Goal: Task Accomplishment & Management: Complete application form

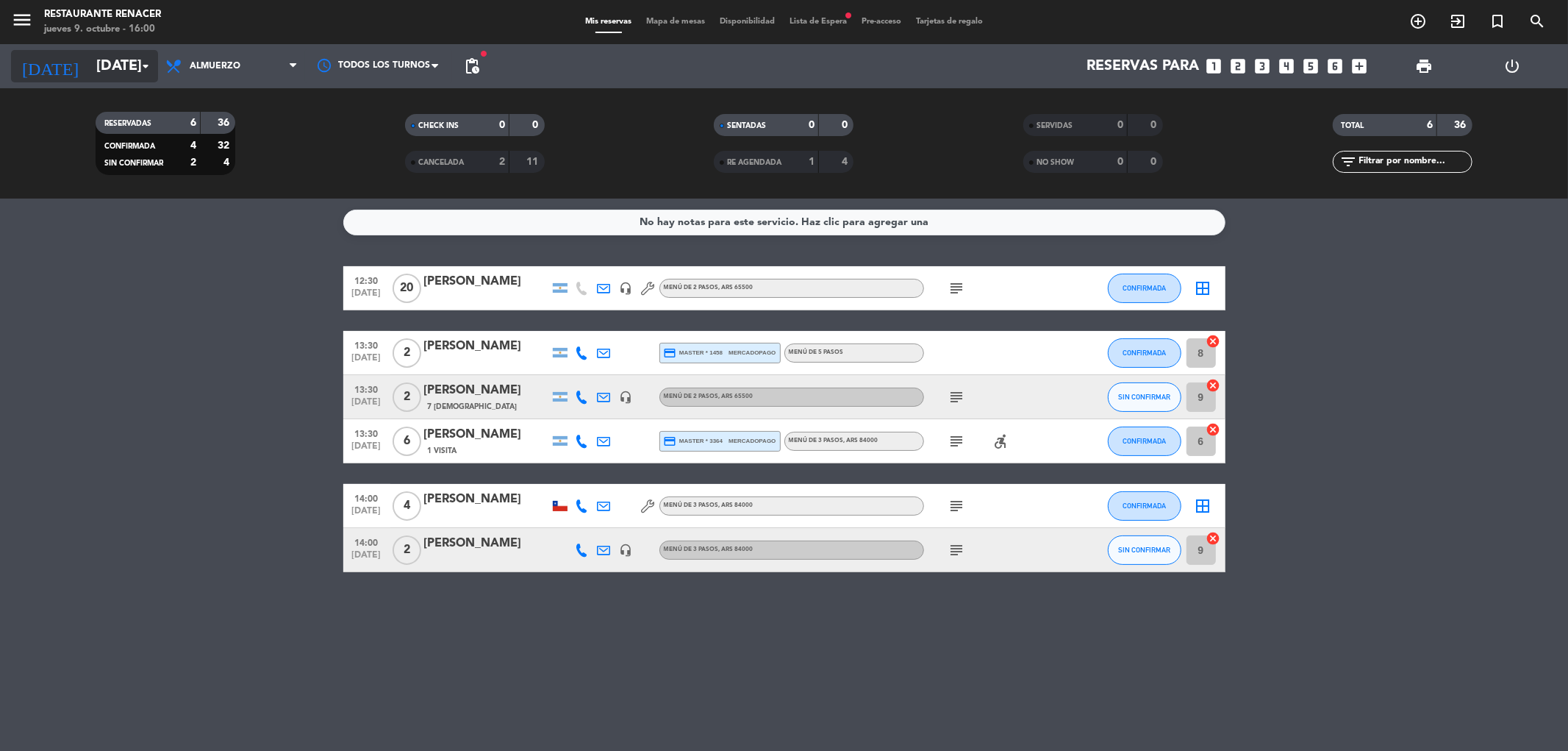
click at [135, 76] on input "[DATE]" at bounding box center [182, 66] width 187 height 32
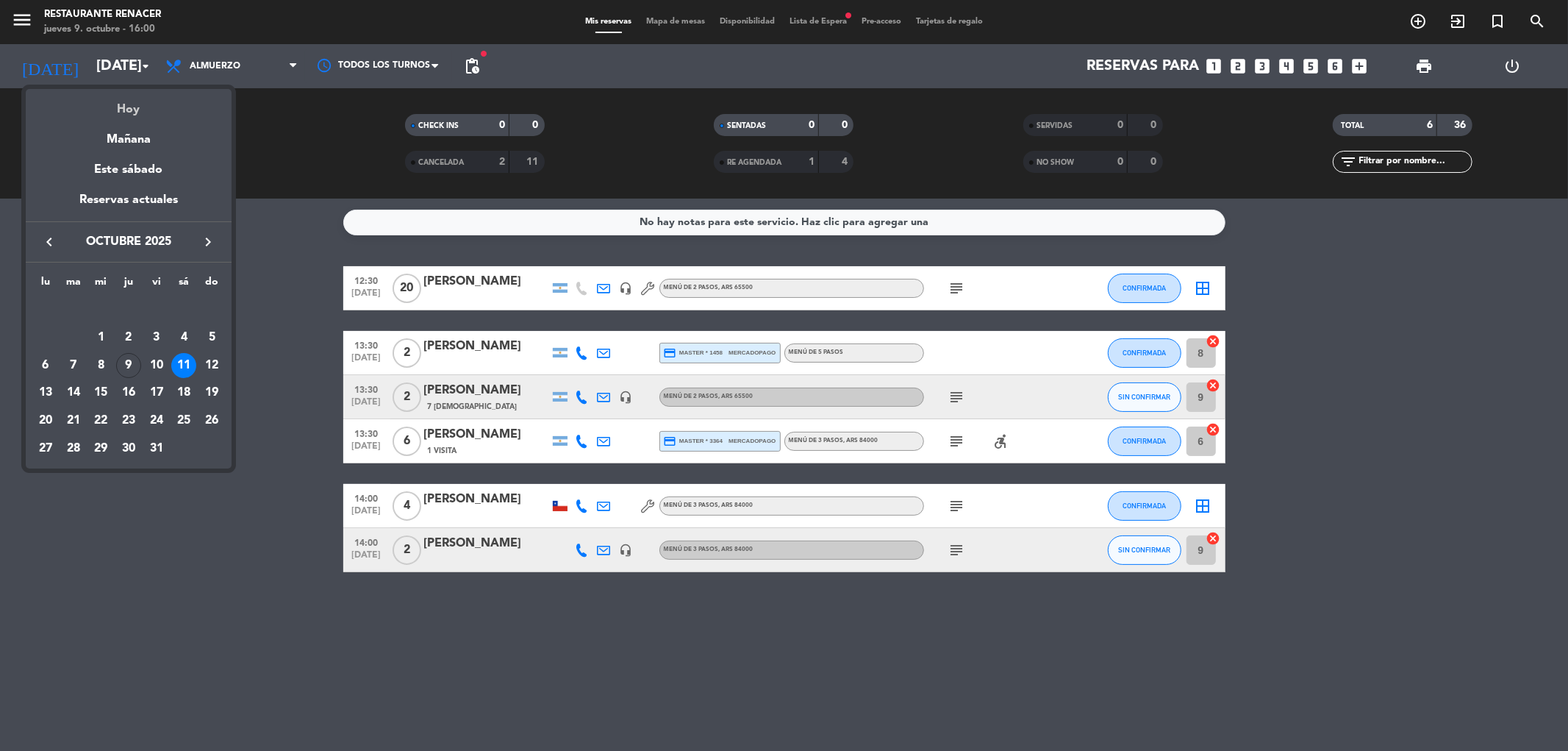
click at [163, 116] on div "Hoy" at bounding box center [129, 103] width 206 height 30
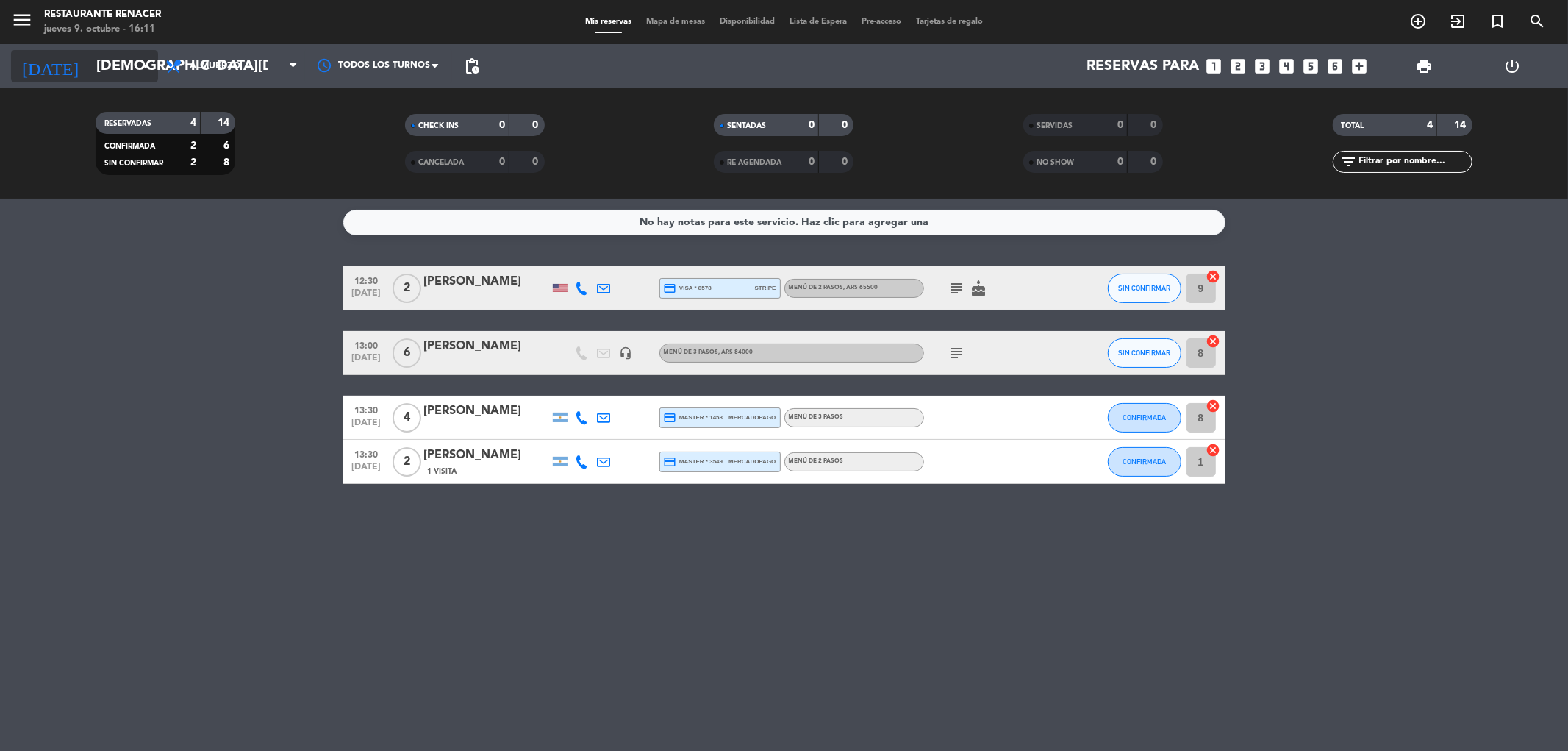
click at [92, 64] on input "[DEMOGRAPHIC_DATA][DATE]" at bounding box center [182, 66] width 187 height 32
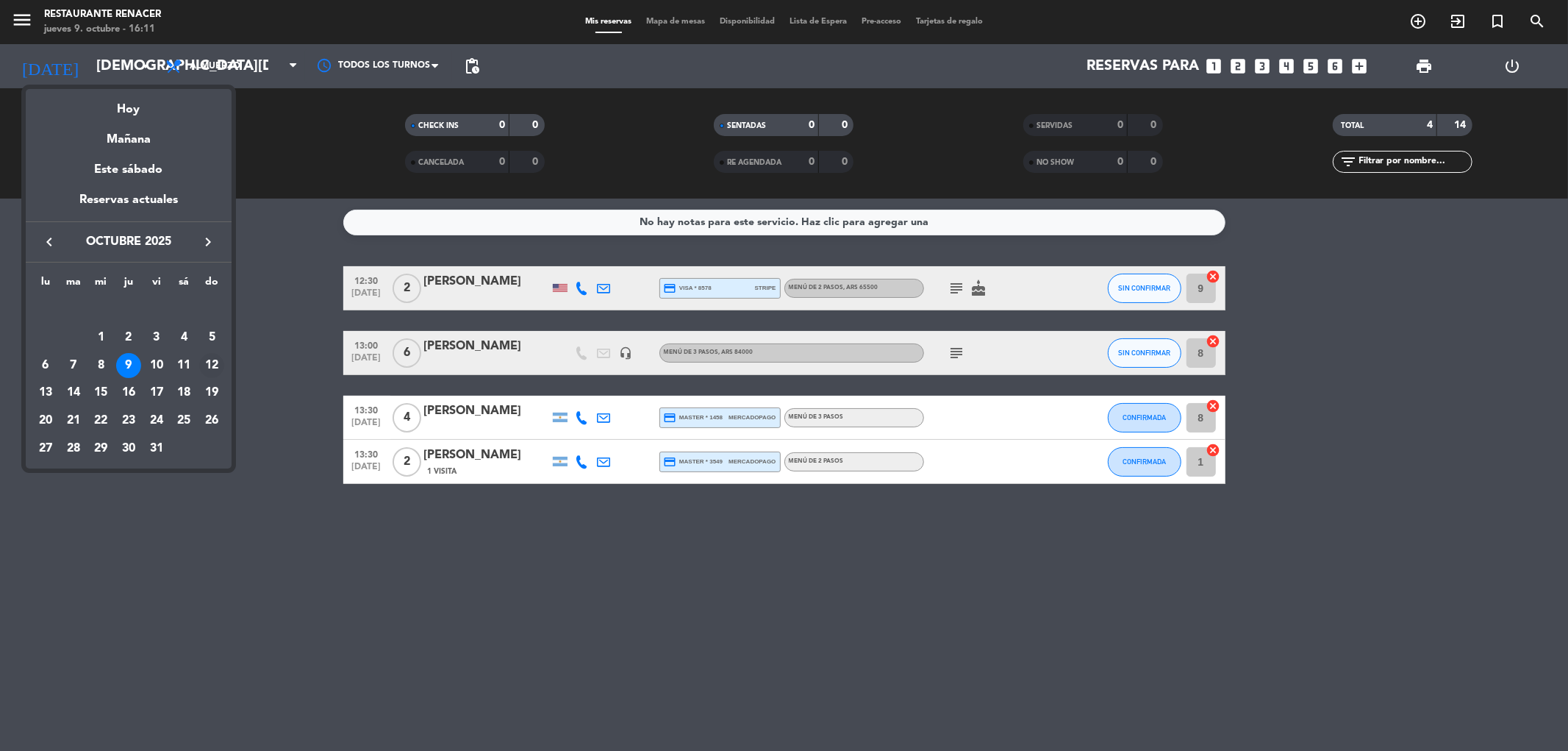
click at [217, 364] on div "12" at bounding box center [211, 365] width 25 height 25
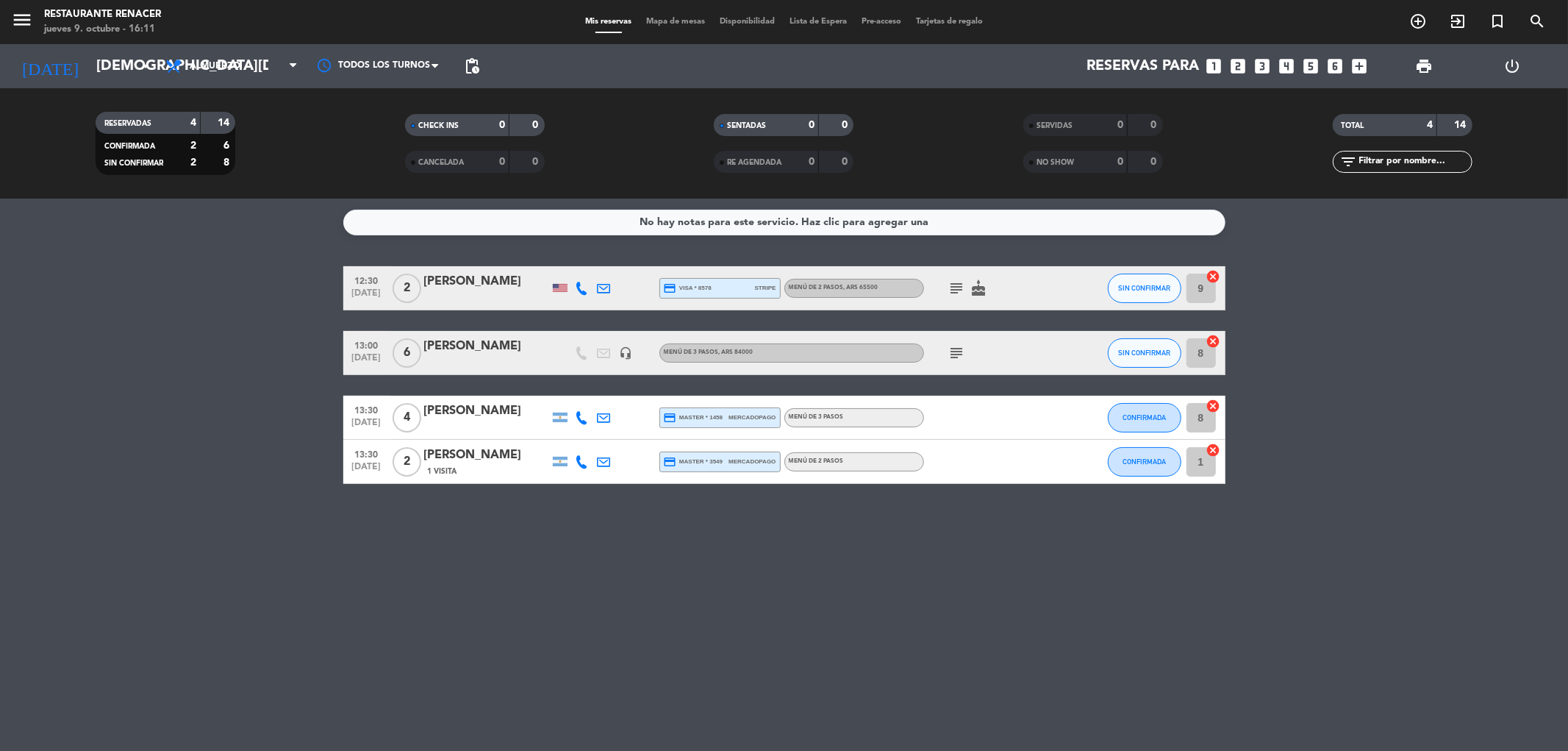
type input "[DATE]"
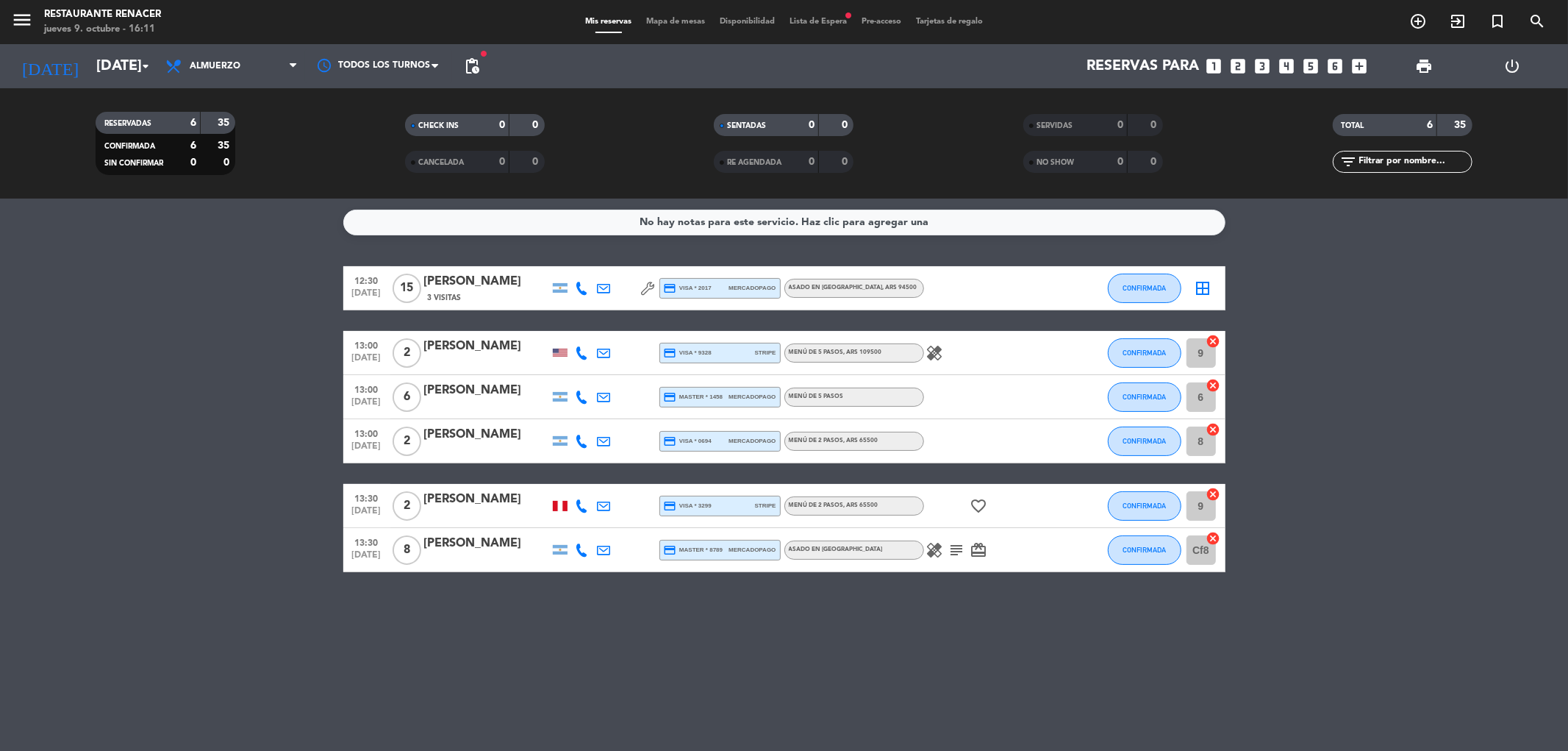
click at [1243, 63] on icon "looks_two" at bounding box center [1239, 66] width 19 height 19
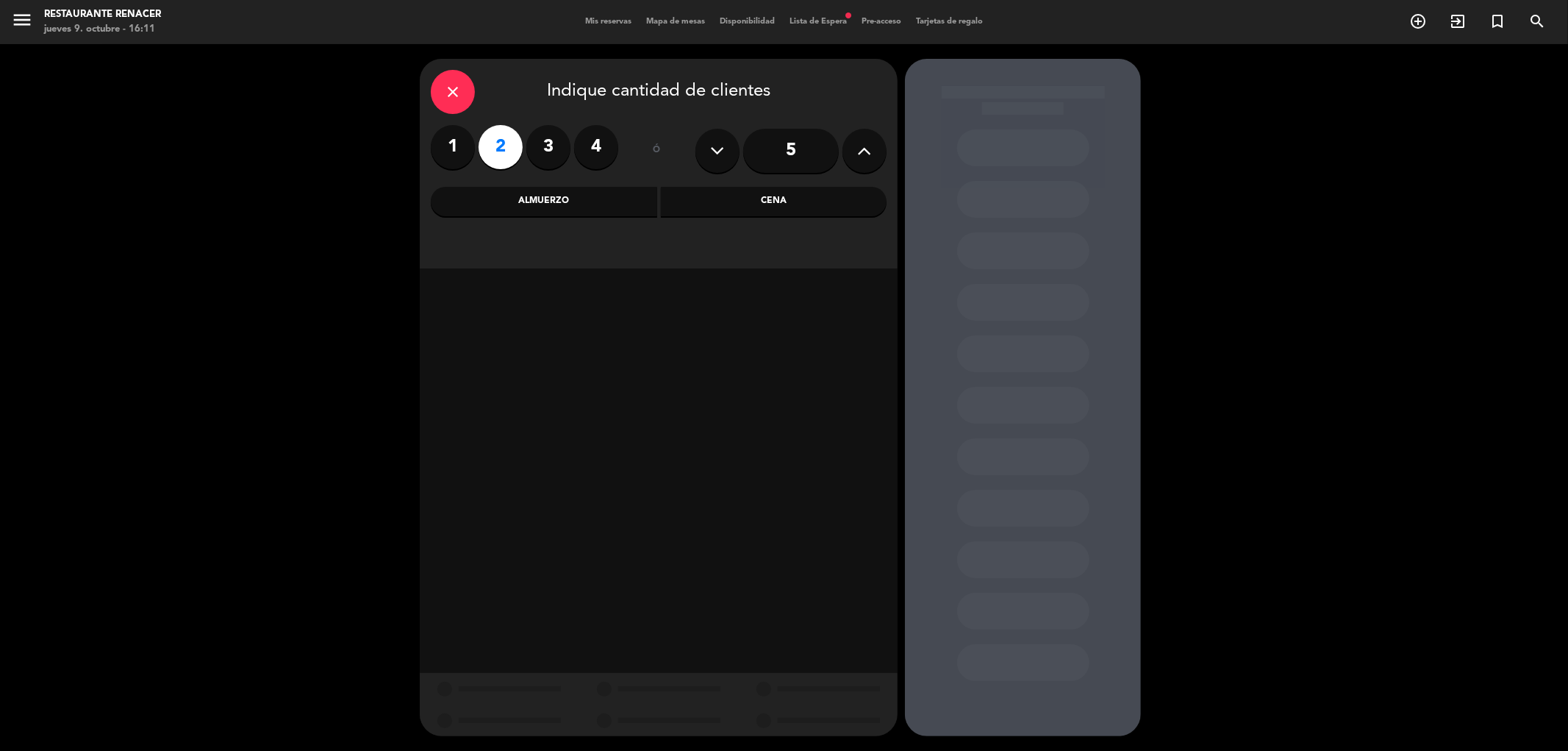
click at [550, 199] on div "Almuerzo" at bounding box center [544, 201] width 226 height 30
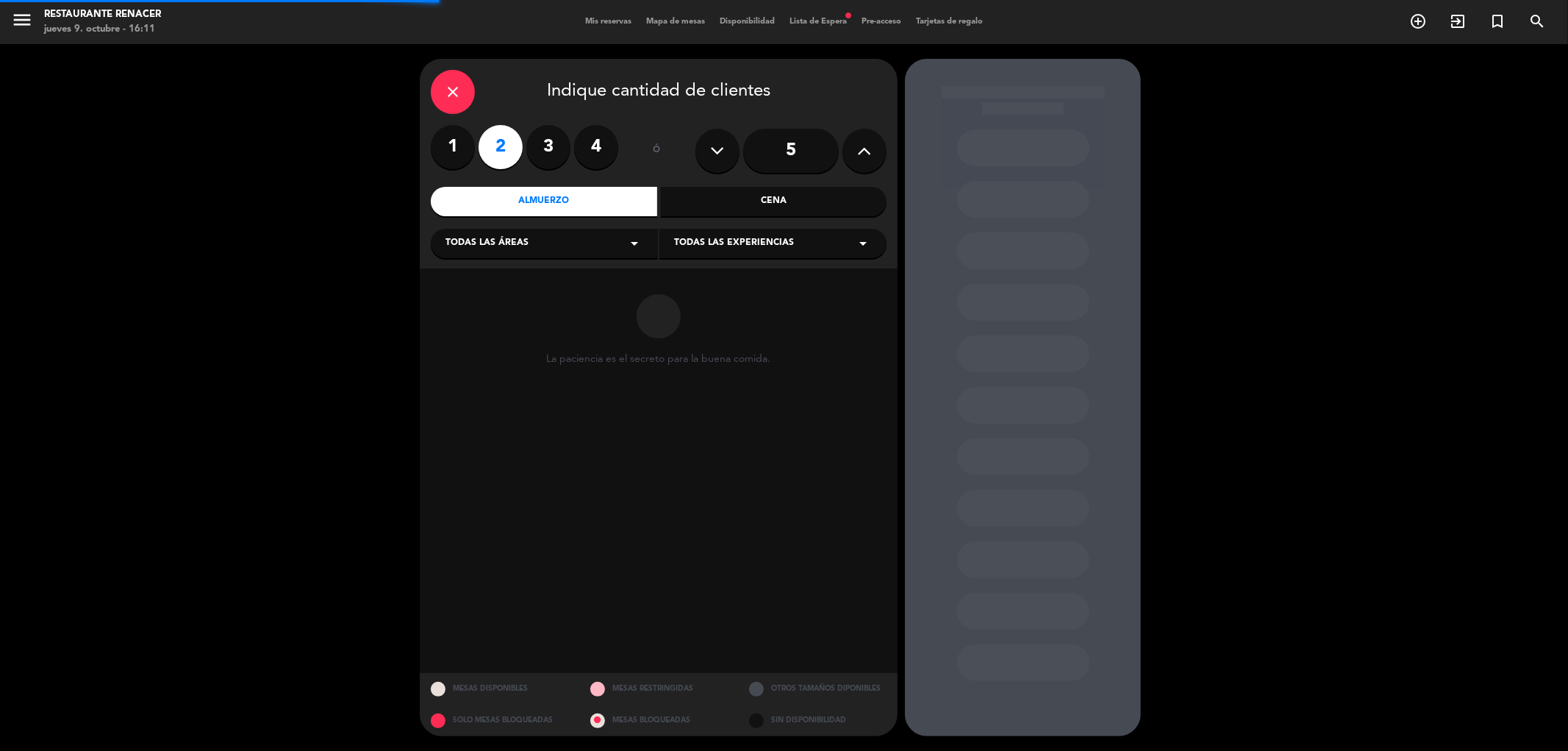
click at [530, 248] on div "Todas las áreas arrow_drop_down" at bounding box center [545, 243] width 227 height 30
drag, startPoint x: 488, startPoint y: 339, endPoint x: 487, endPoint y: 357, distance: 18.0
click at [487, 339] on div "Restaurante" at bounding box center [544, 346] width 197 height 15
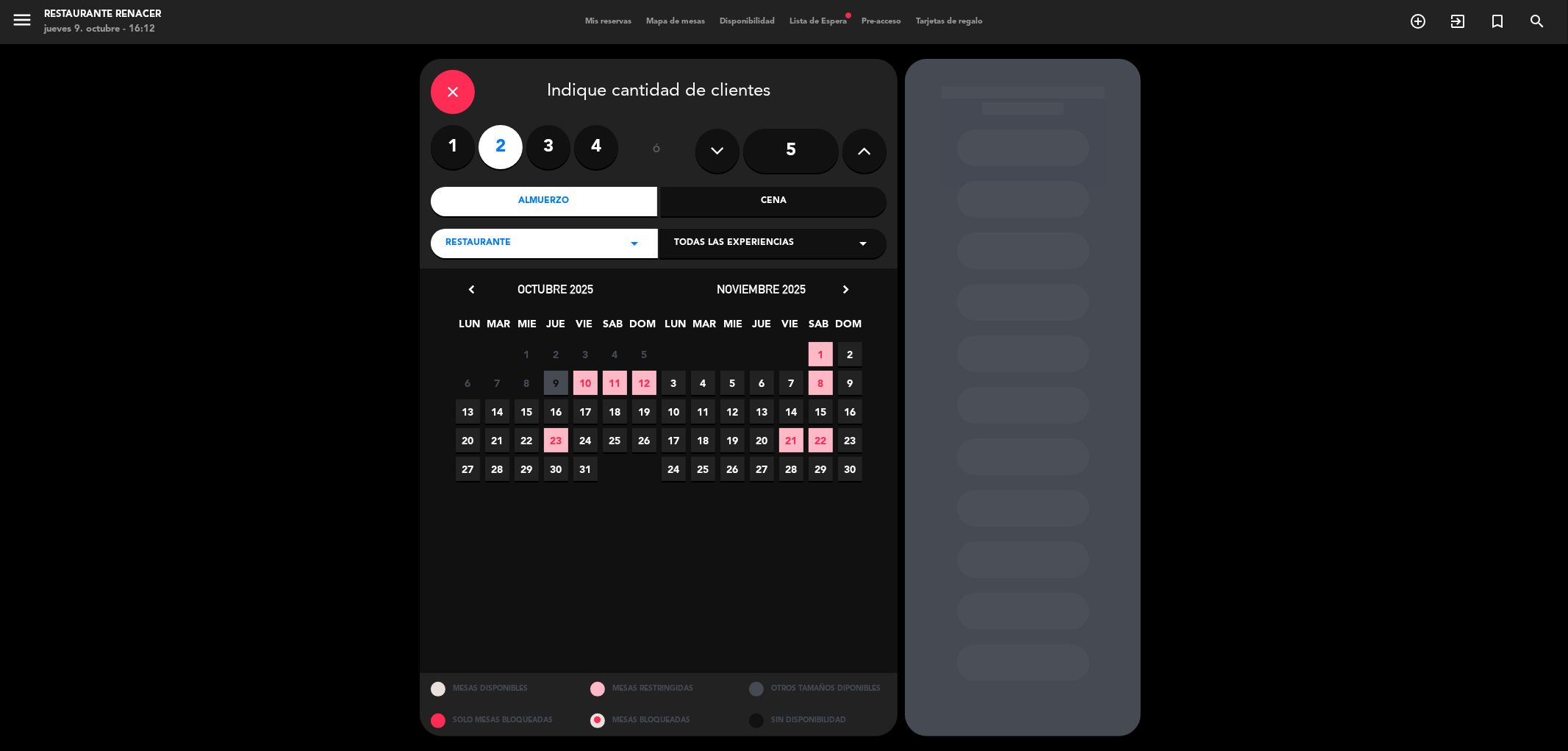
click at [645, 386] on span "12" at bounding box center [645, 383] width 24 height 24
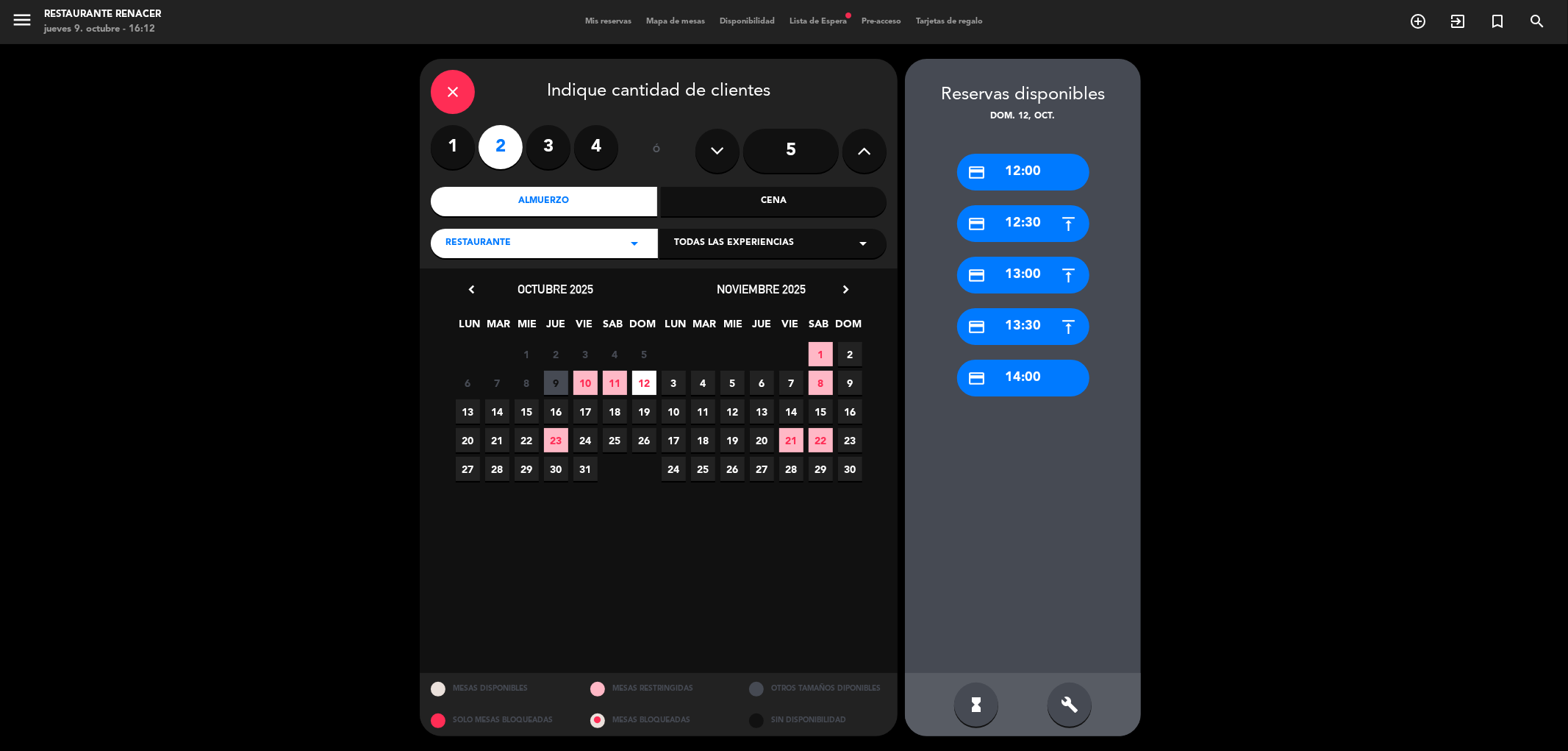
click at [1032, 332] on div "credit_card 13:30" at bounding box center [1023, 326] width 132 height 37
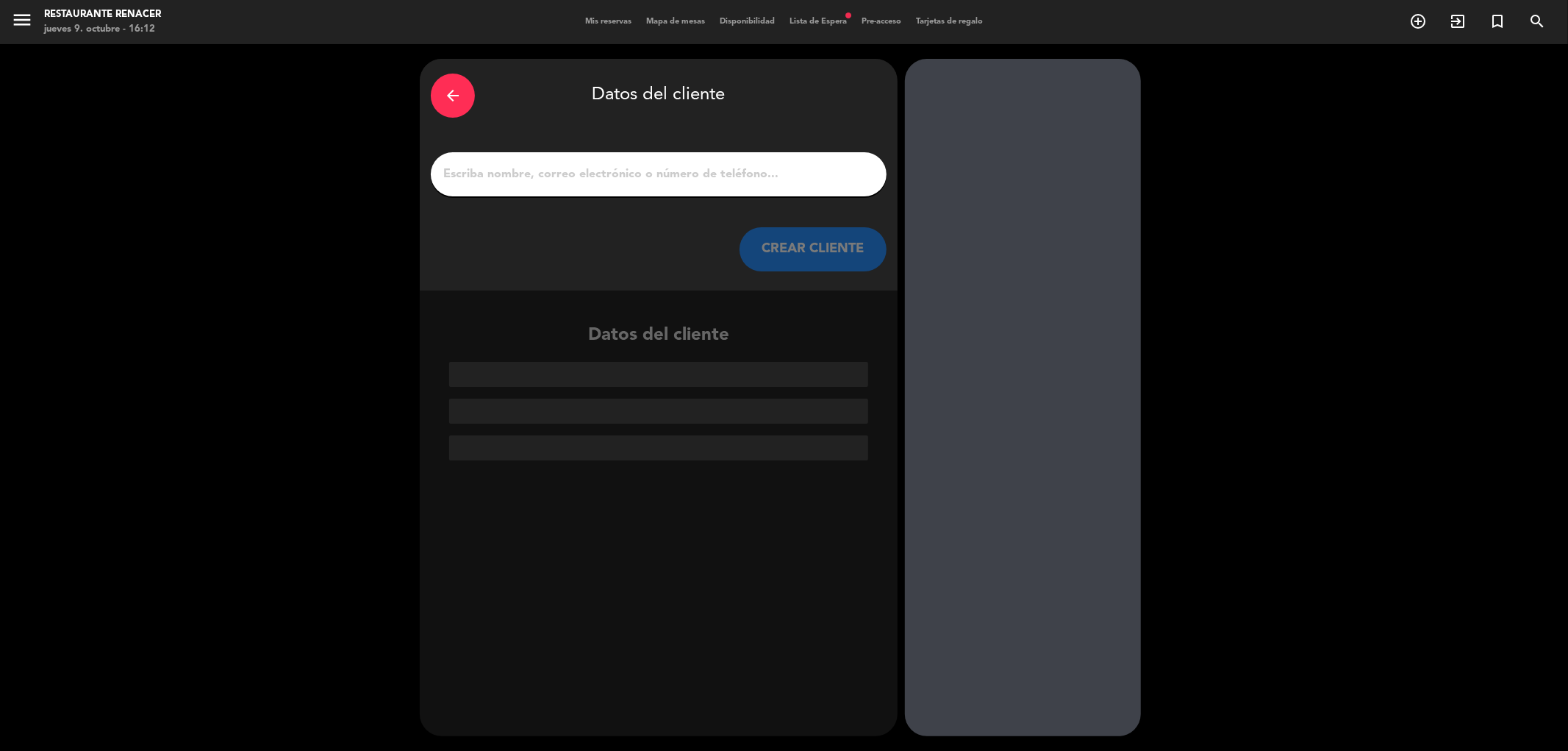
click at [726, 176] on input "1" at bounding box center [658, 174] width 433 height 21
paste input "[EMAIL_ADDRESS][DOMAIN_NAME]"
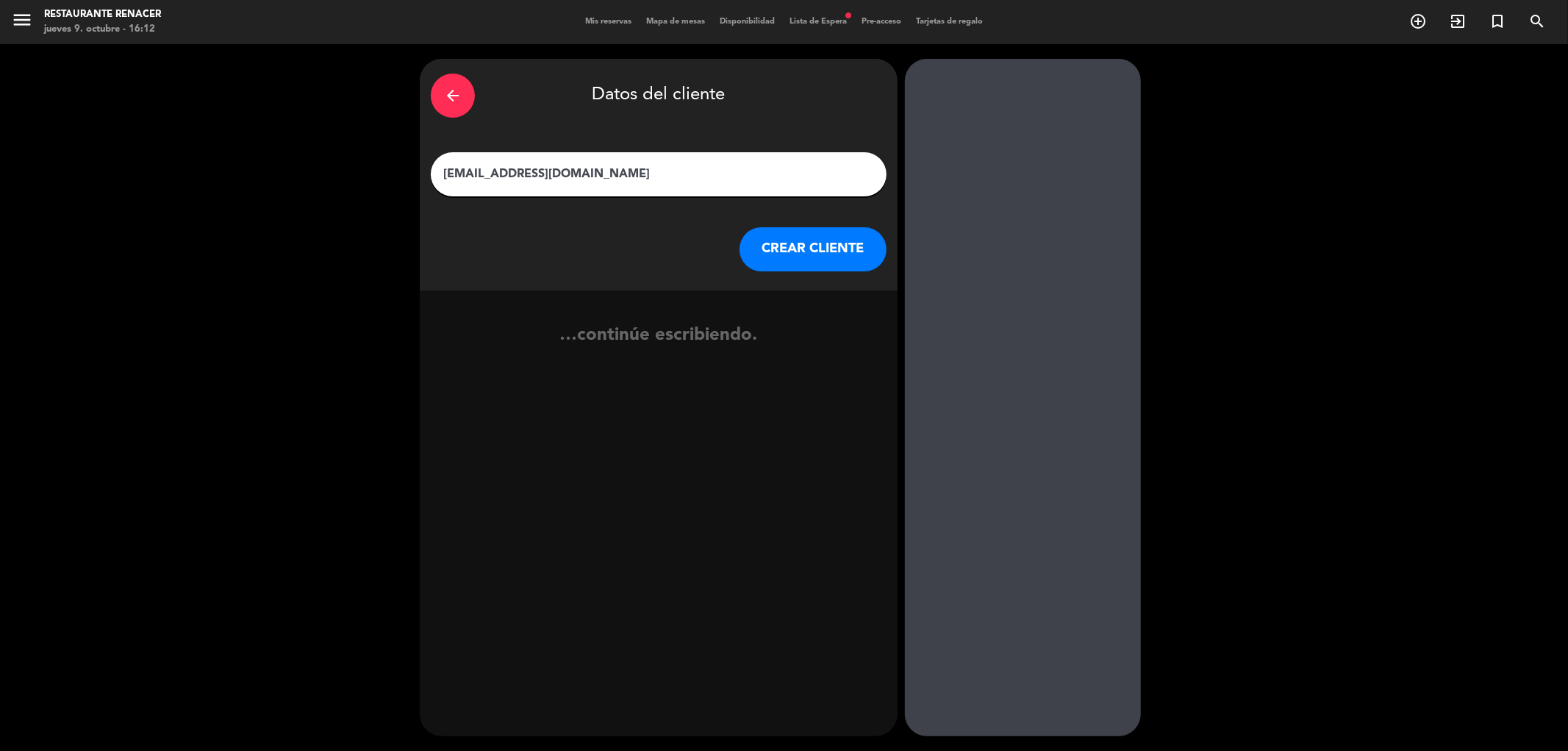
drag, startPoint x: 475, startPoint y: 181, endPoint x: 221, endPoint y: 208, distance: 255.4
click at [221, 208] on div "arrow_back Datos del cliente [EMAIL_ADDRESS][DOMAIN_NAME] CREAR CLIENTE …contin…" at bounding box center [784, 397] width 1568 height 707
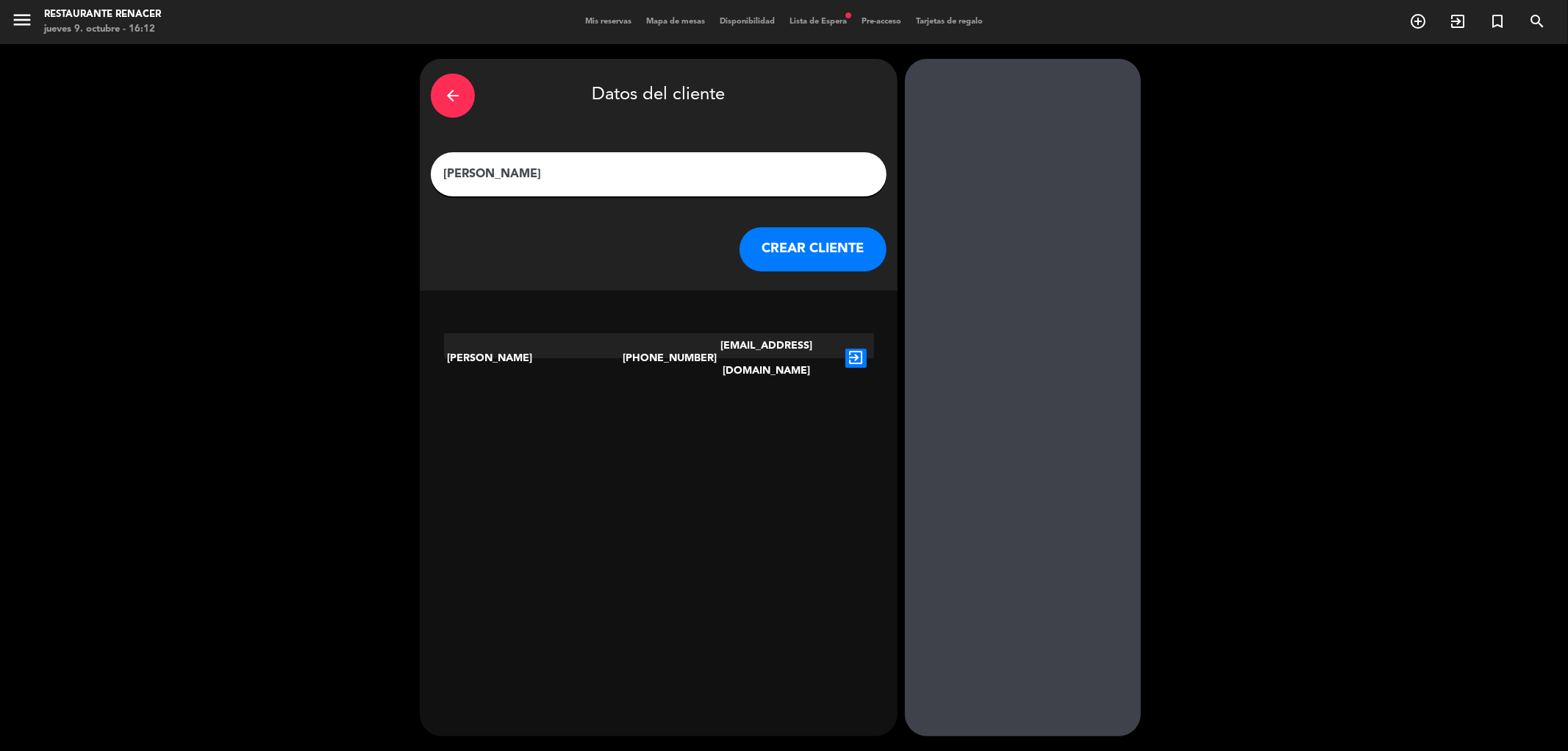
type input "[PERSON_NAME]"
click at [776, 247] on button "CREAR CLIENTE" at bounding box center [813, 249] width 147 height 44
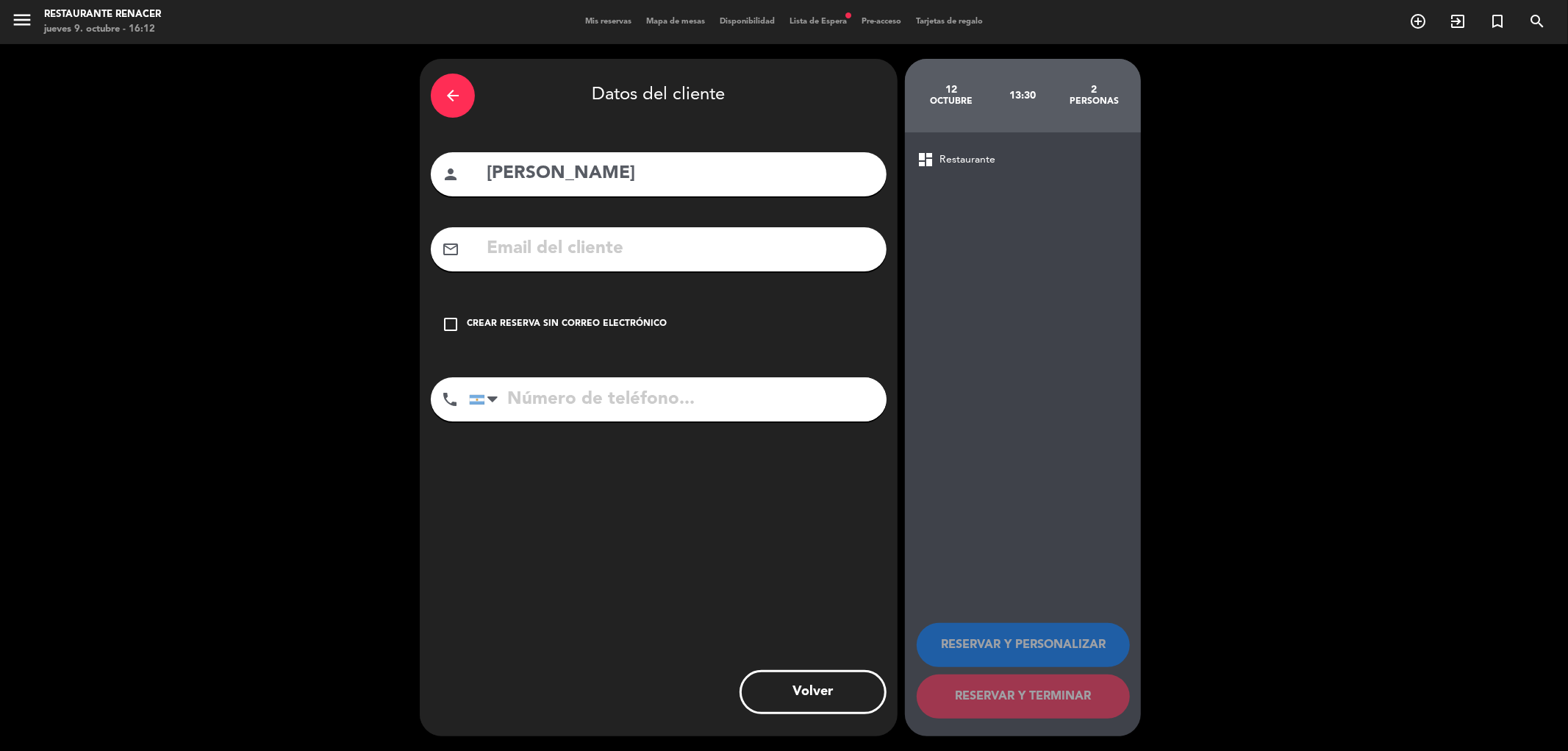
click at [445, 92] on icon "arrow_back" at bounding box center [453, 96] width 18 height 18
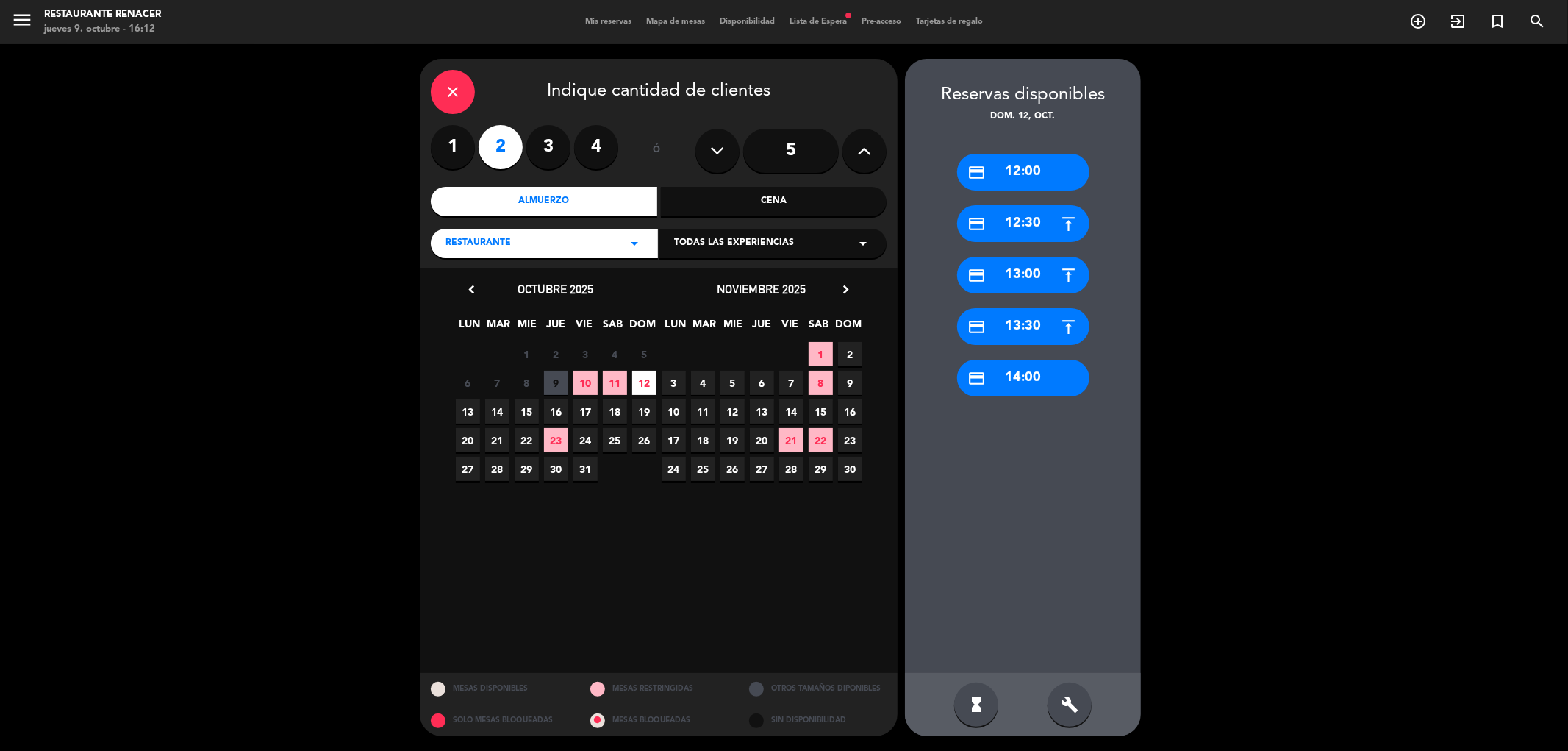
click at [644, 388] on span "12" at bounding box center [645, 383] width 24 height 24
click at [1034, 317] on div "credit_card 13:30" at bounding box center [1023, 326] width 132 height 37
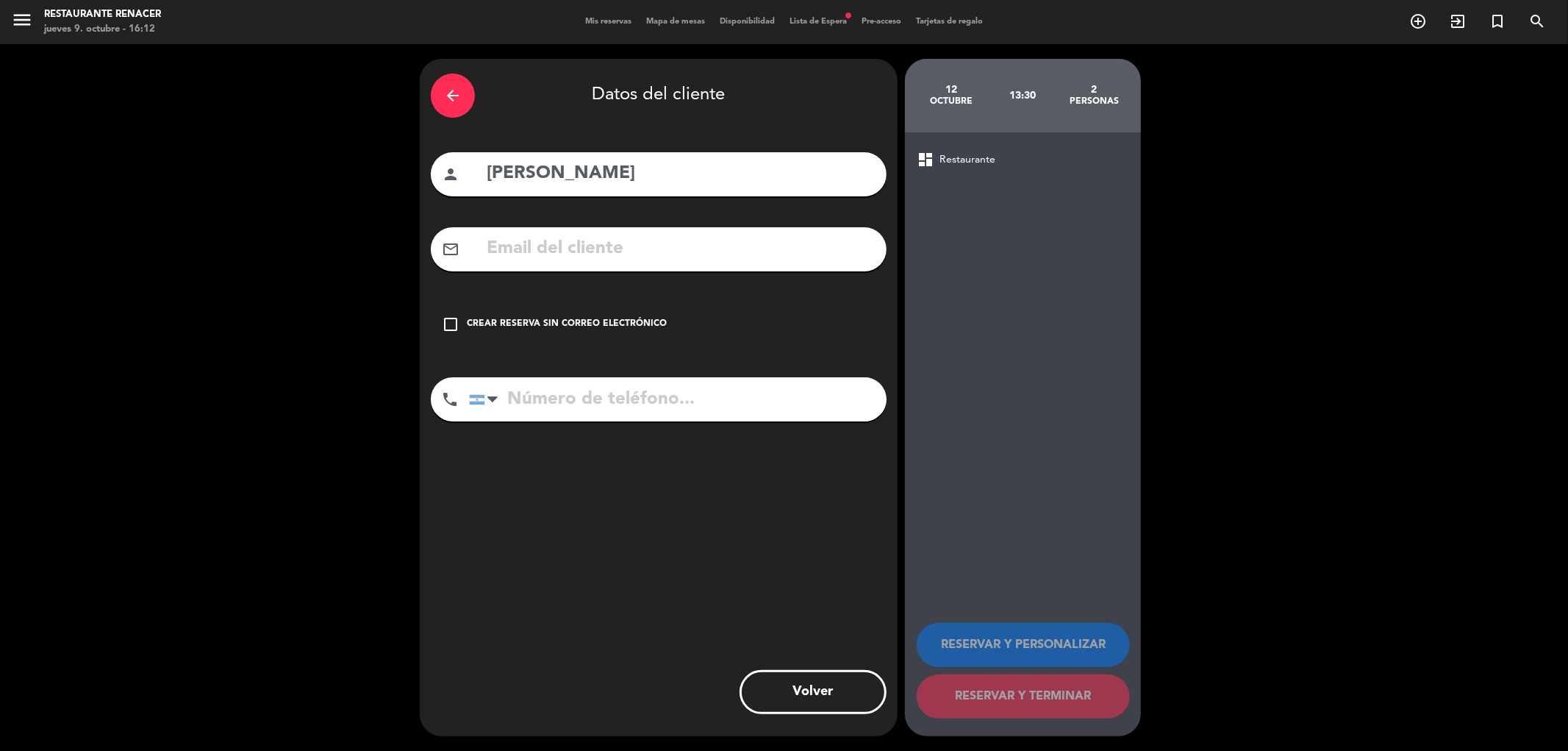
click at [612, 180] on input "[PERSON_NAME]" at bounding box center [680, 173] width 391 height 30
drag, startPoint x: 591, startPoint y: 175, endPoint x: 0, endPoint y: 184, distance: 591.1
click at [0, 184] on div "arrow_back Datos del cliente person SOL DEVIA mail_outline check_box_outline_bl…" at bounding box center [784, 397] width 1568 height 707
type input "[PERSON_NAME]"
click at [562, 247] on input "text" at bounding box center [680, 248] width 391 height 30
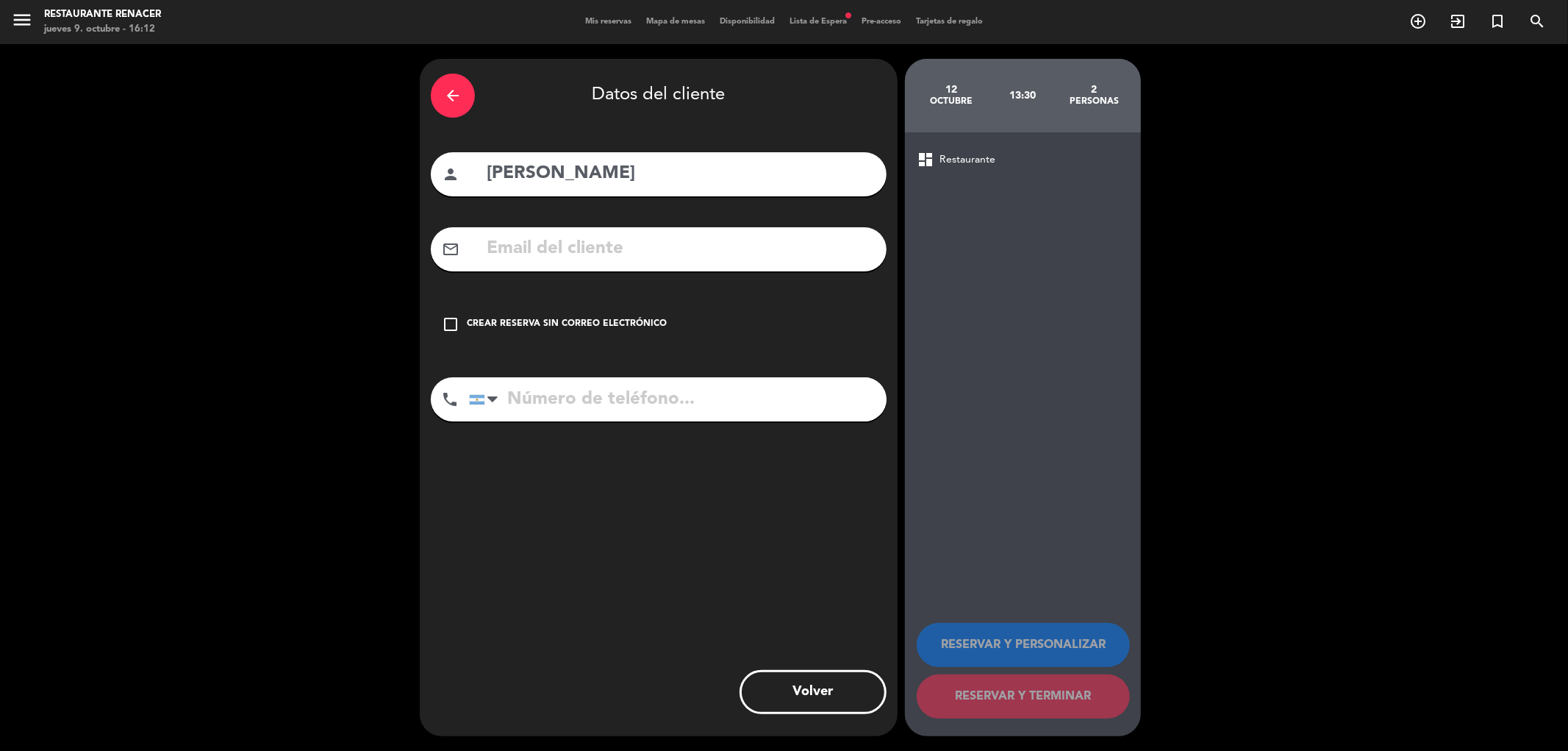
paste input "[EMAIL_ADDRESS][DOMAIN_NAME]"
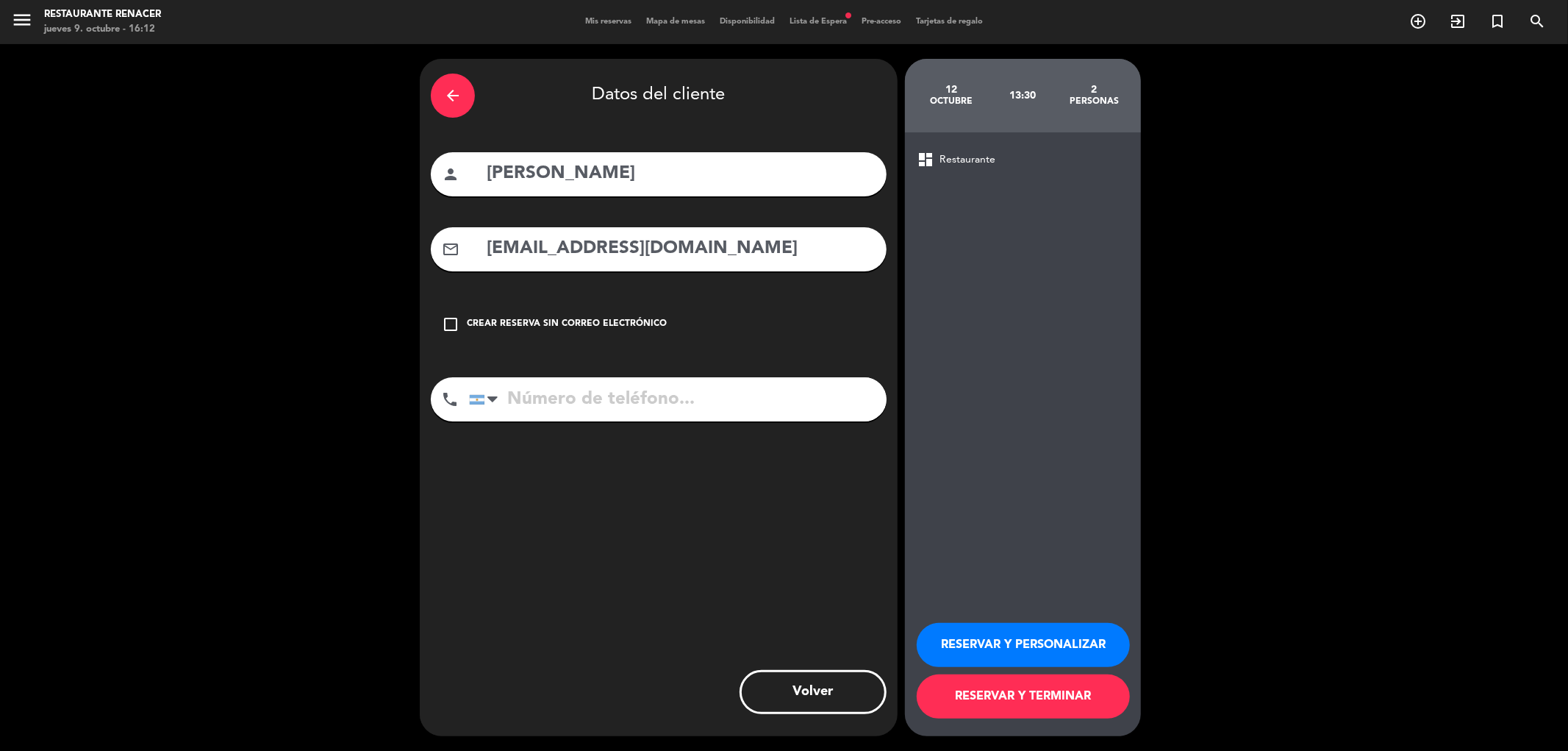
type input "[EMAIL_ADDRESS][DOMAIN_NAME]"
click at [1002, 643] on button "RESERVAR Y PERSONALIZAR" at bounding box center [1023, 645] width 214 height 44
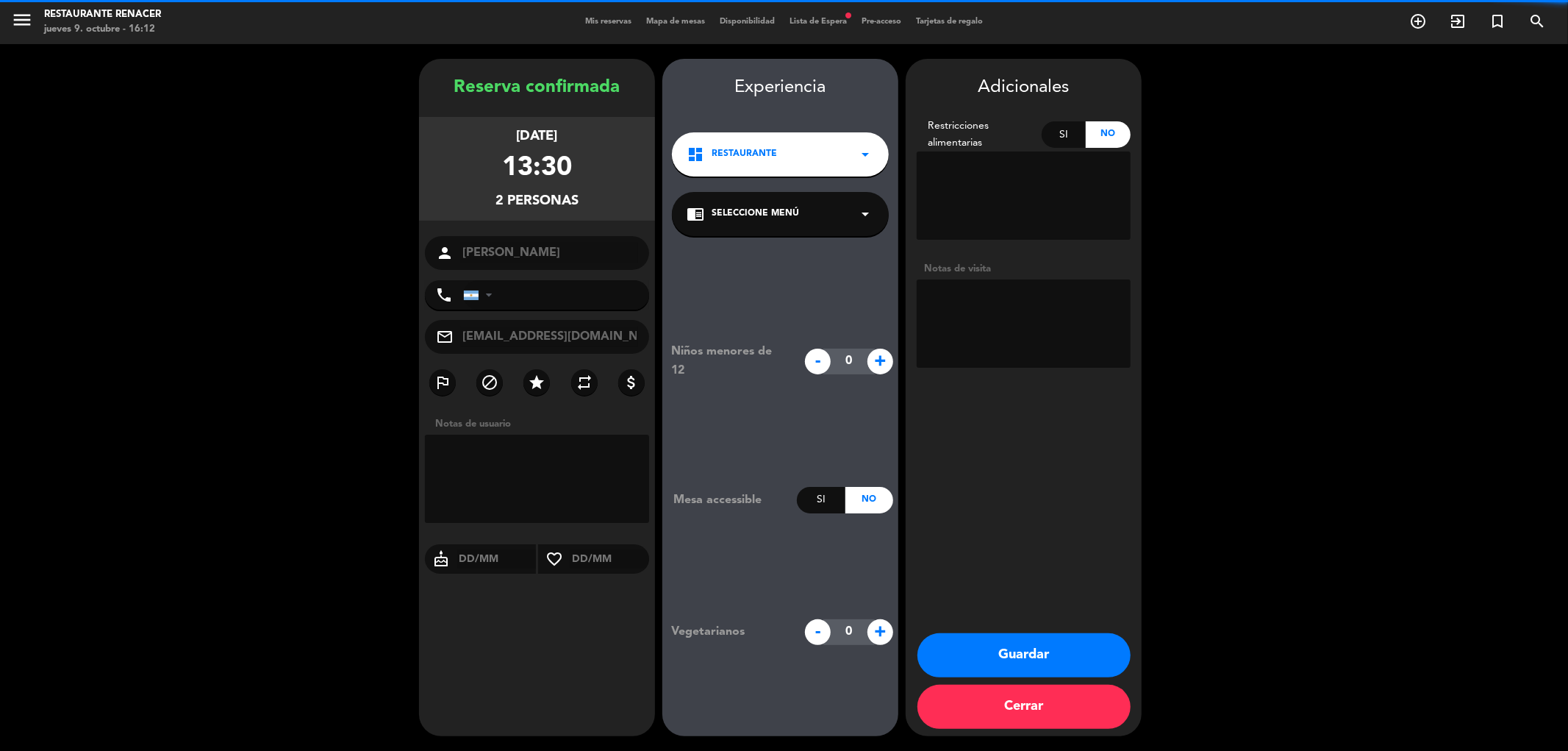
click at [810, 210] on div "chrome_reader_mode Seleccione Menú arrow_drop_down" at bounding box center [780, 214] width 217 height 44
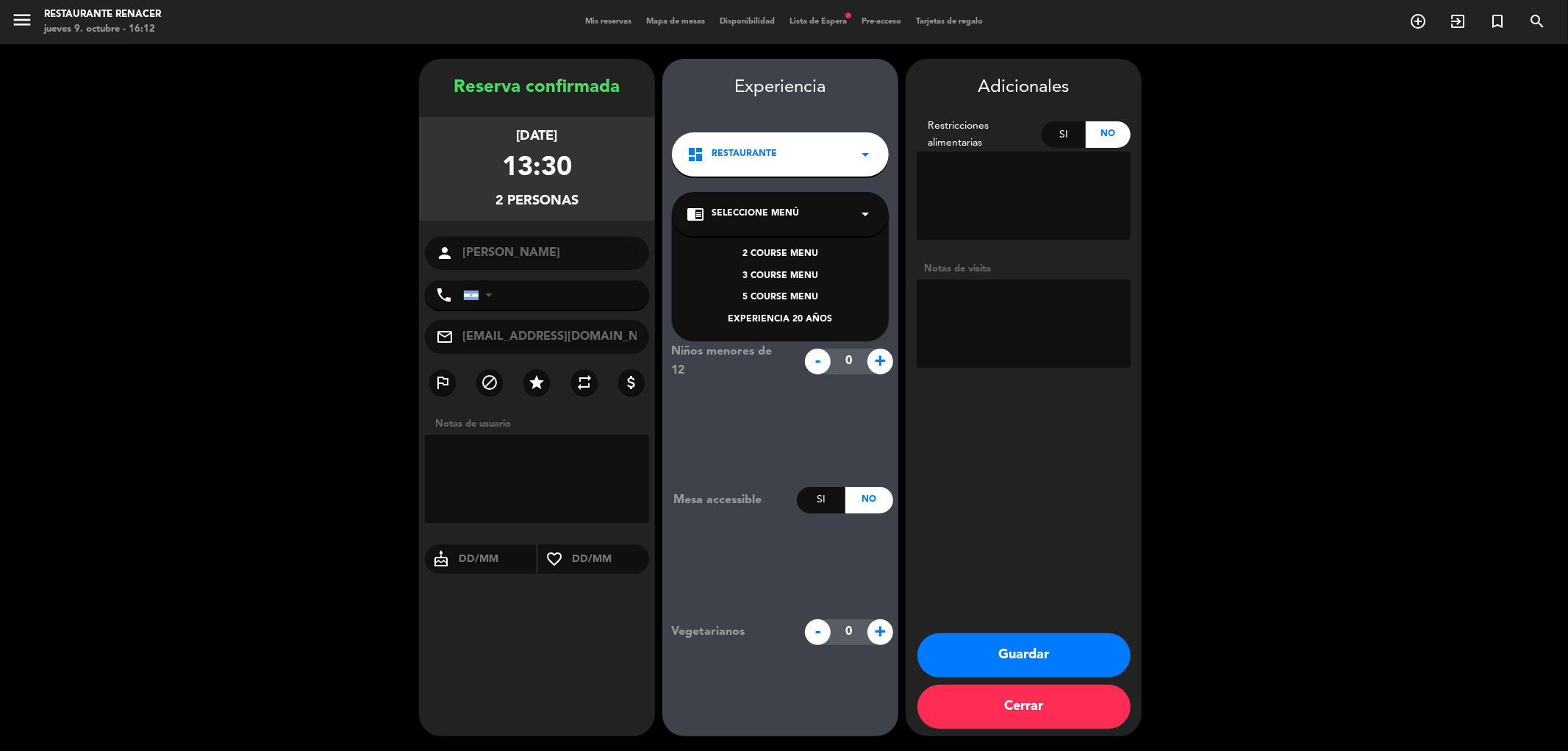
drag, startPoint x: 761, startPoint y: 272, endPoint x: 981, endPoint y: 330, distance: 227.5
click at [762, 272] on div "3 COURSE MENU" at bounding box center [780, 276] width 188 height 15
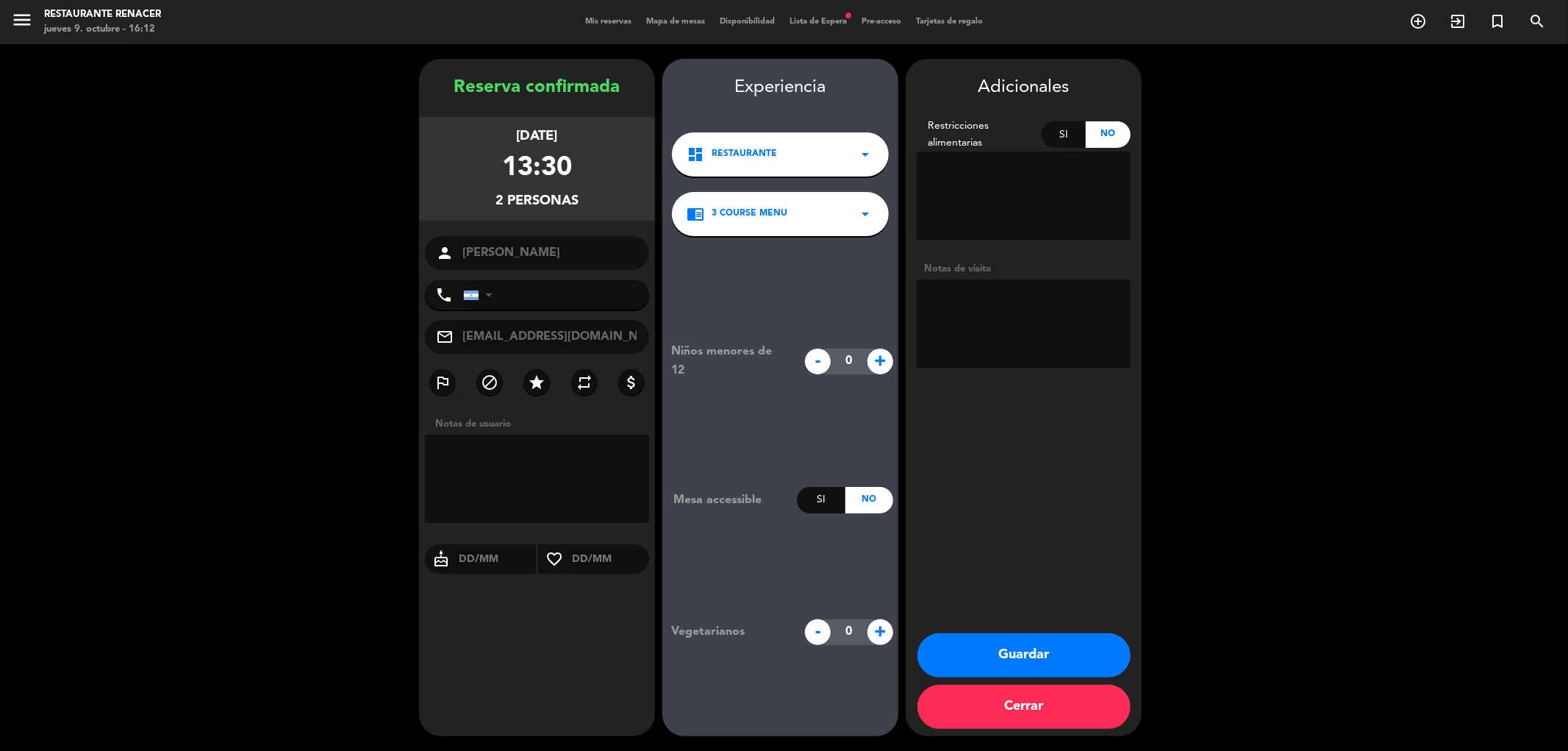
click at [1024, 319] on textarea at bounding box center [1024, 324] width 214 height 89
type textarea "GIFT CARD 3 PASOS CON VINO INCLUIDO / NO COBRAR NADA"
click at [1038, 643] on button "Guardar" at bounding box center [1024, 655] width 214 height 44
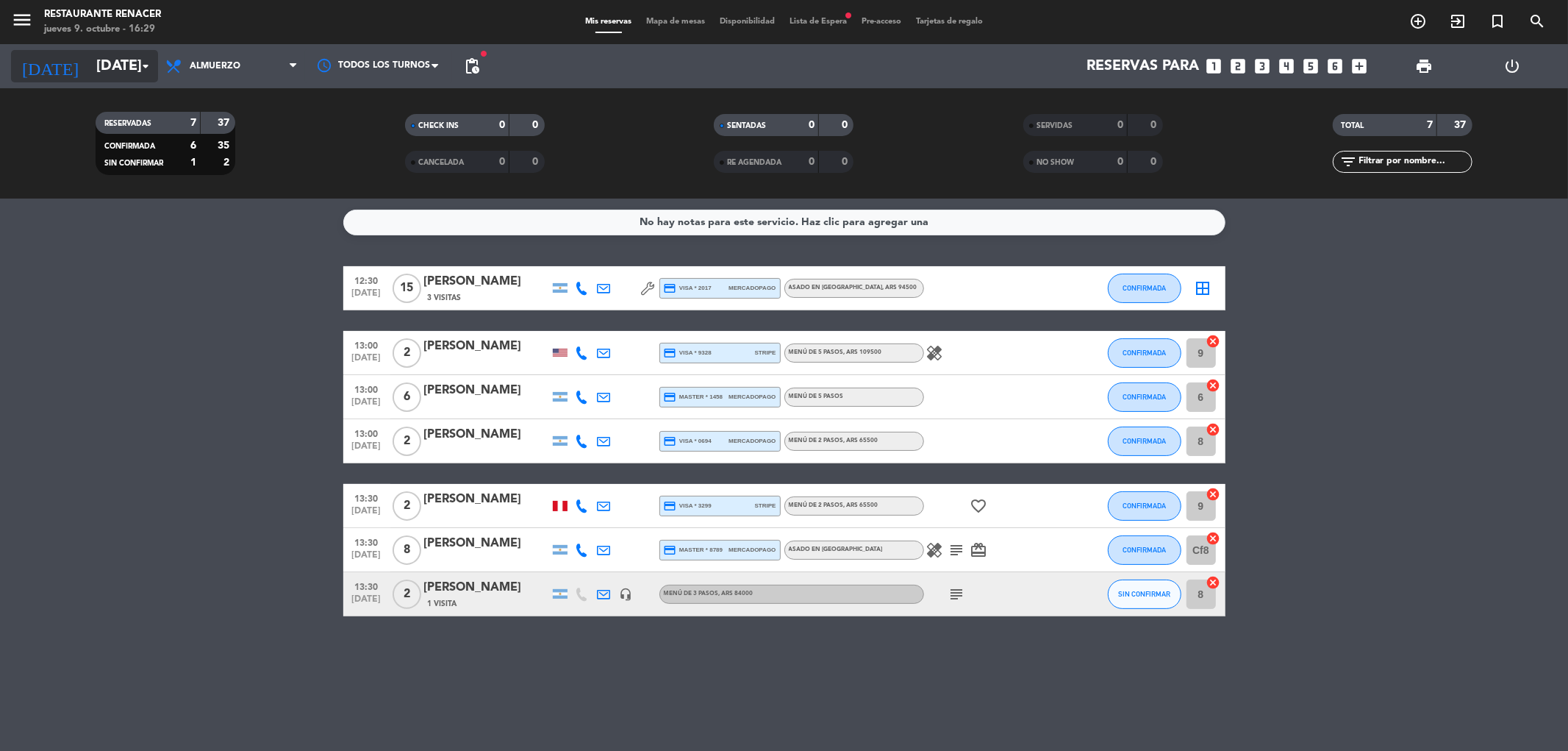
click at [107, 70] on input "[DATE]" at bounding box center [182, 66] width 187 height 32
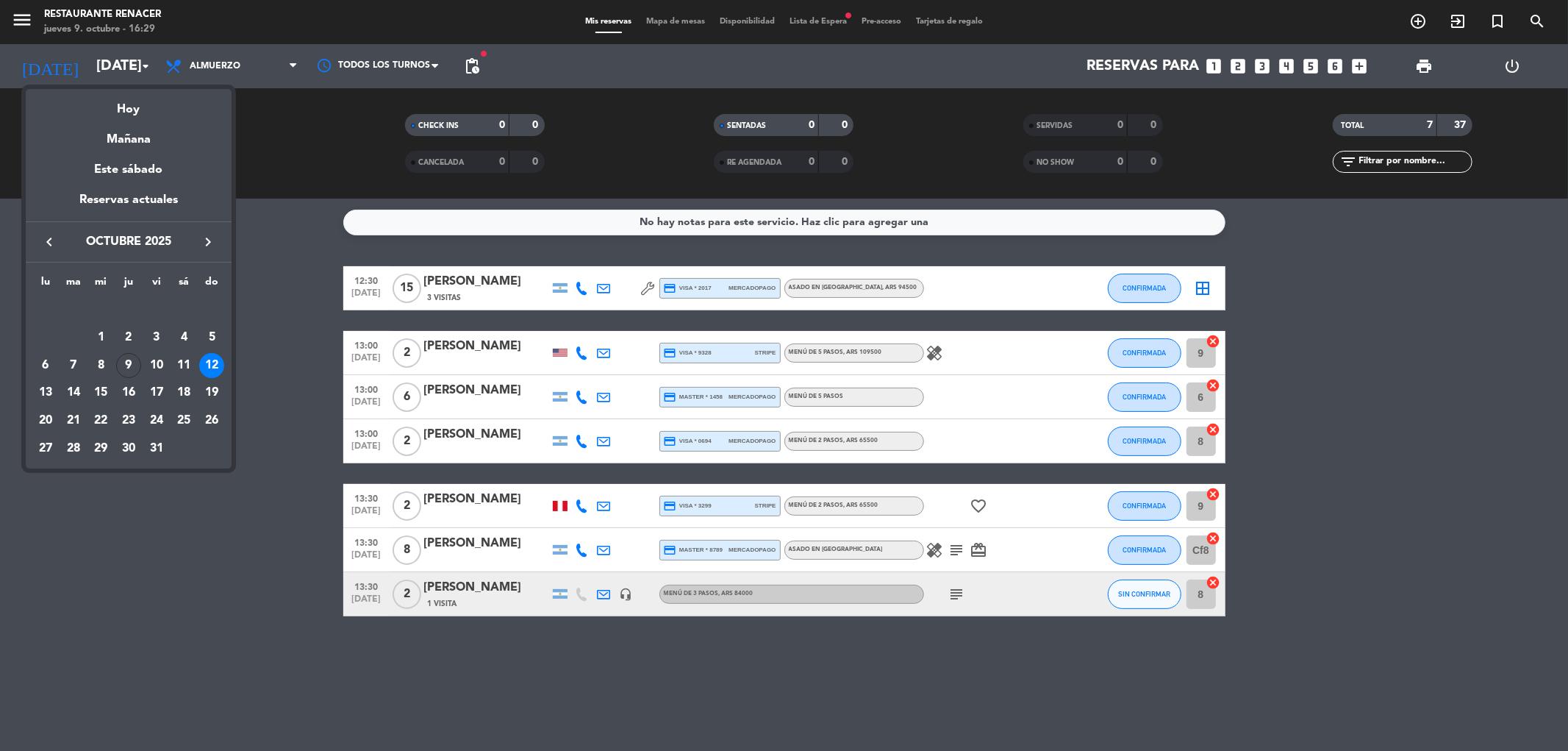
click at [180, 363] on div "11" at bounding box center [184, 365] width 25 height 25
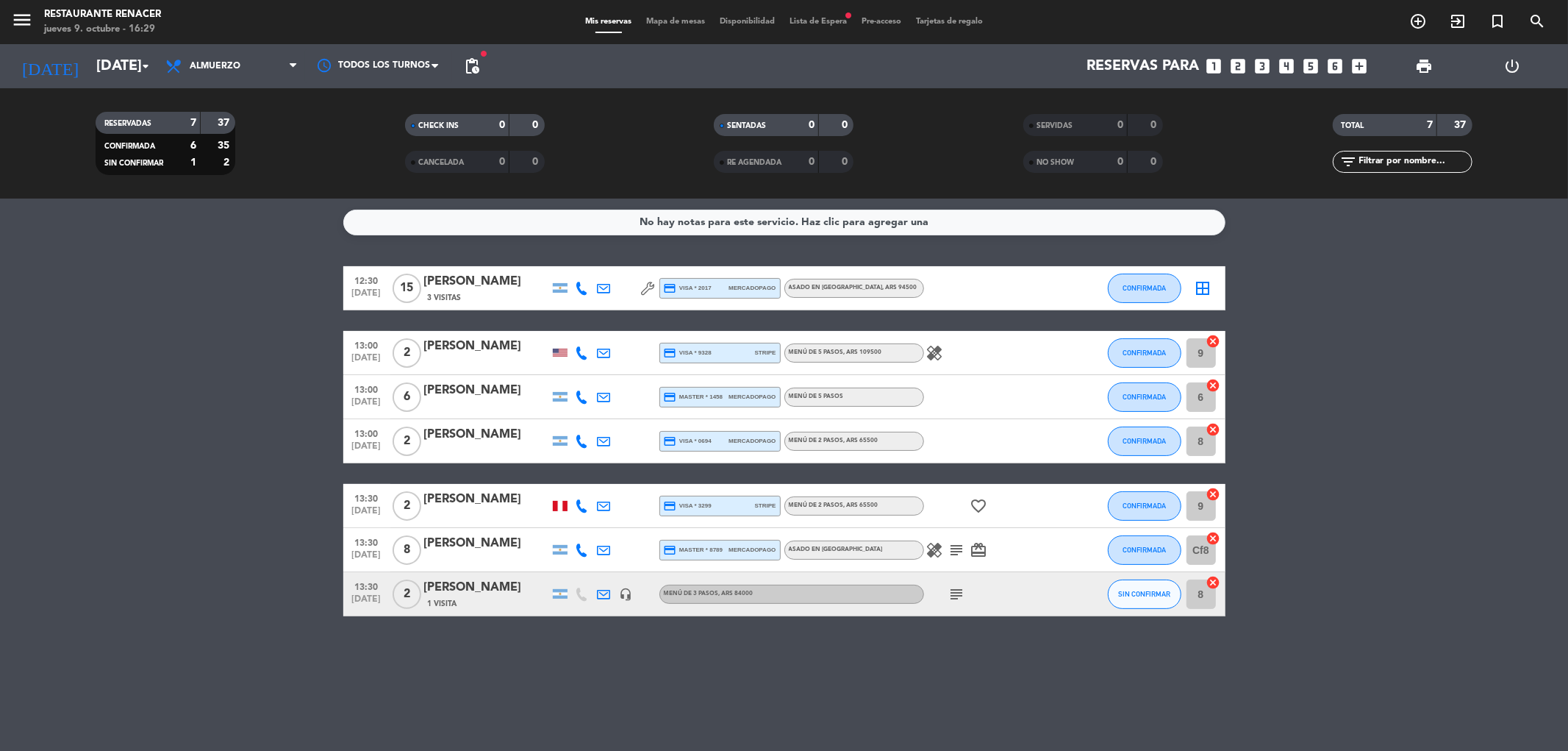
type input "[DATE]"
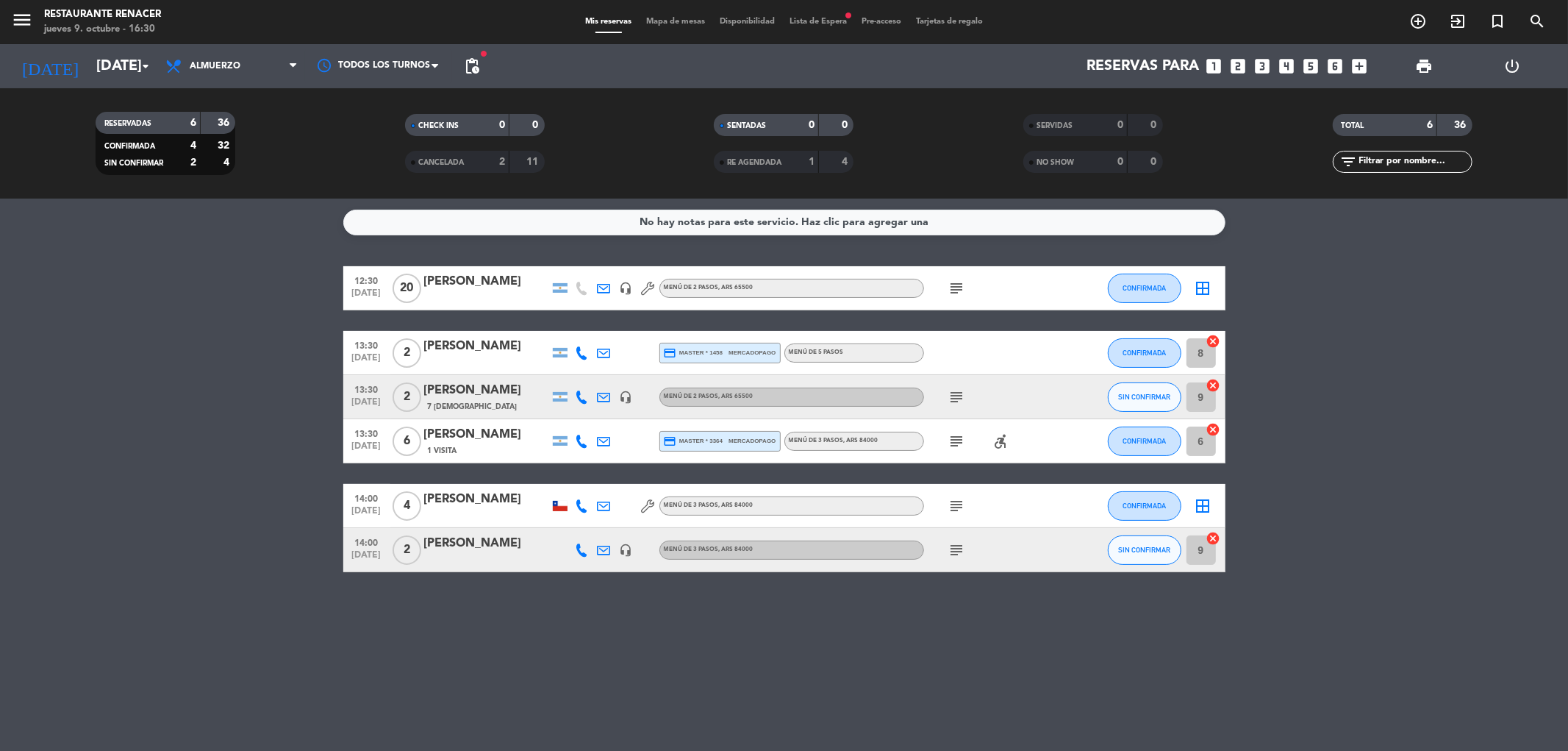
click at [957, 512] on icon "subject" at bounding box center [957, 506] width 18 height 18
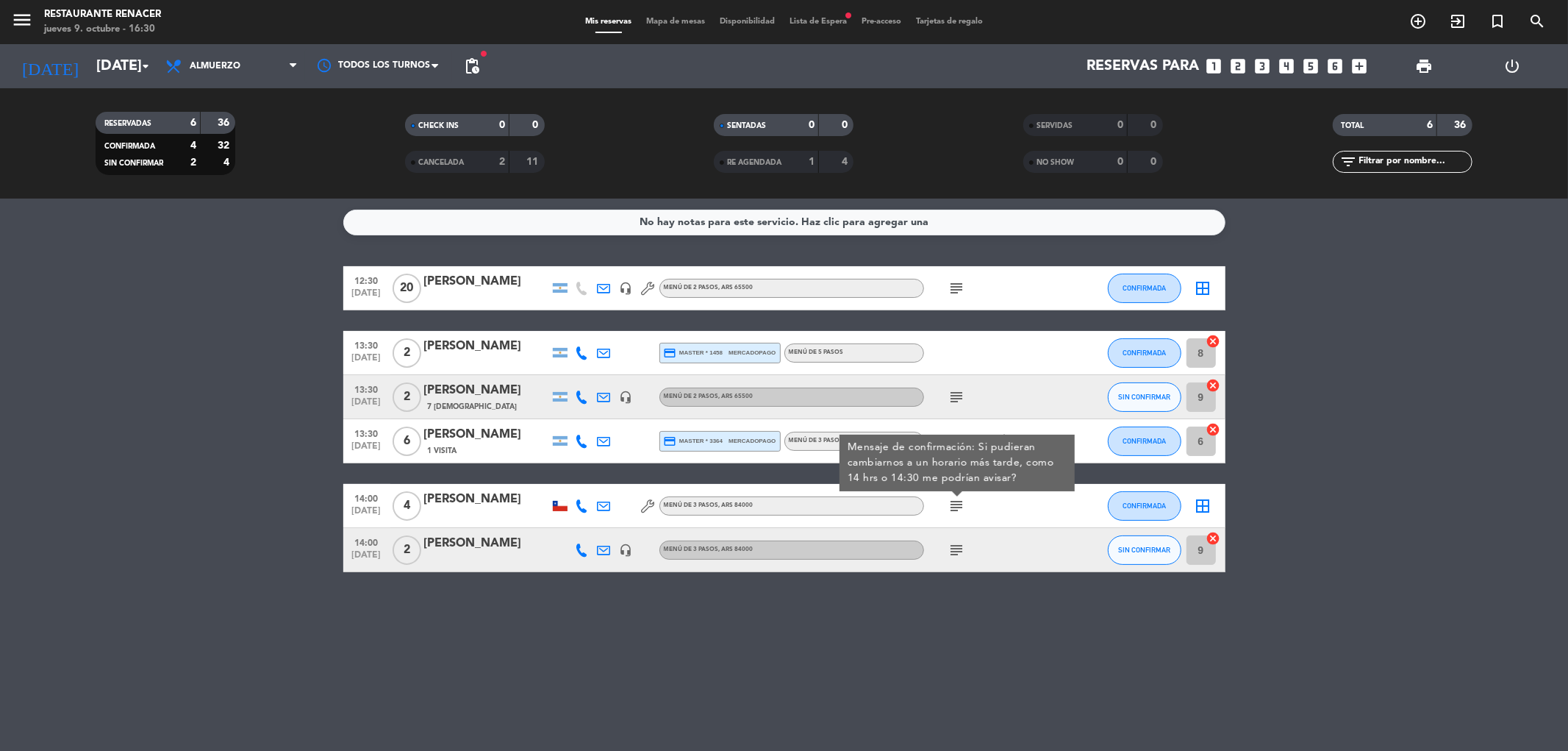
click at [962, 503] on icon "subject" at bounding box center [957, 506] width 18 height 18
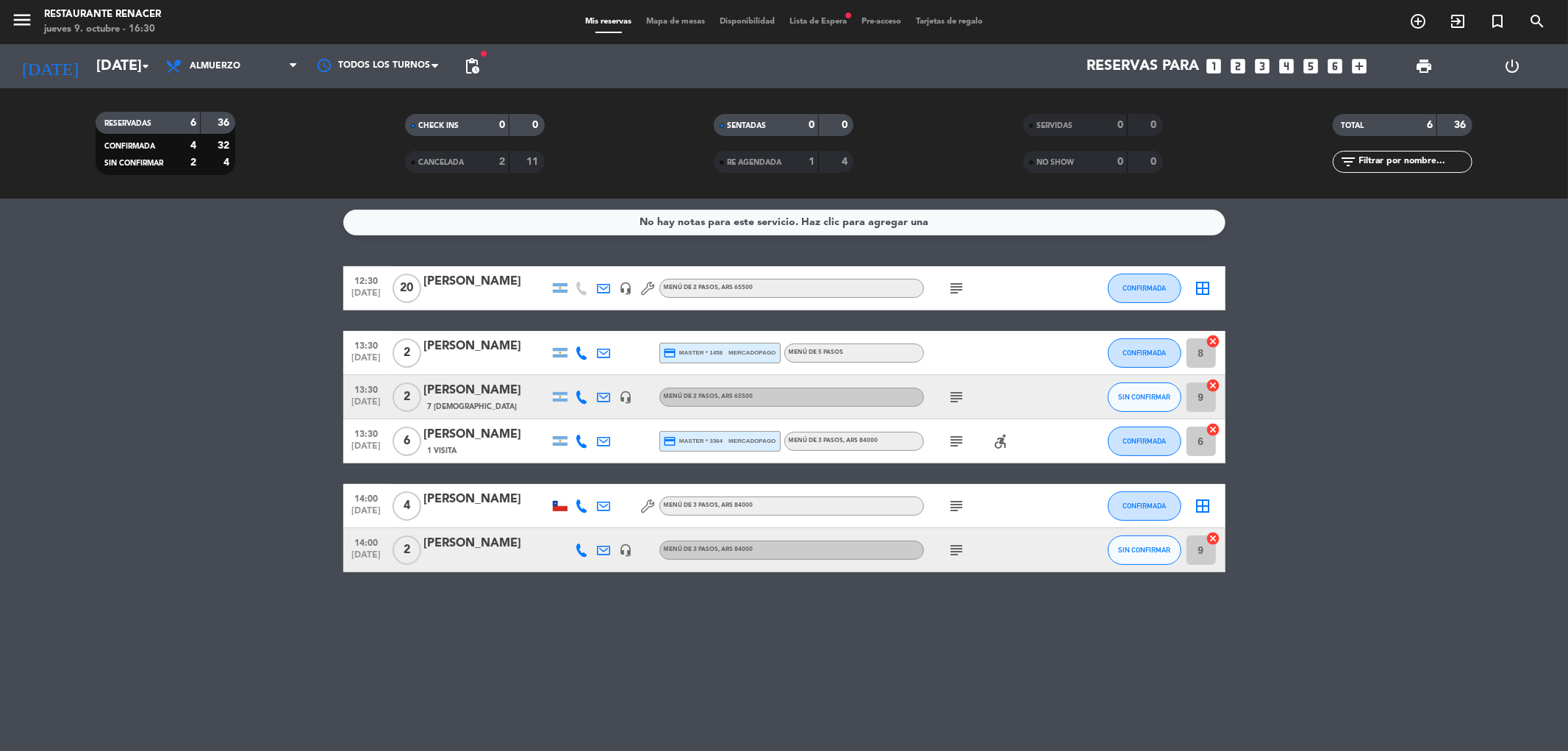
click at [820, 19] on span "Lista de Espera fiber_manual_record" at bounding box center [818, 22] width 72 height 8
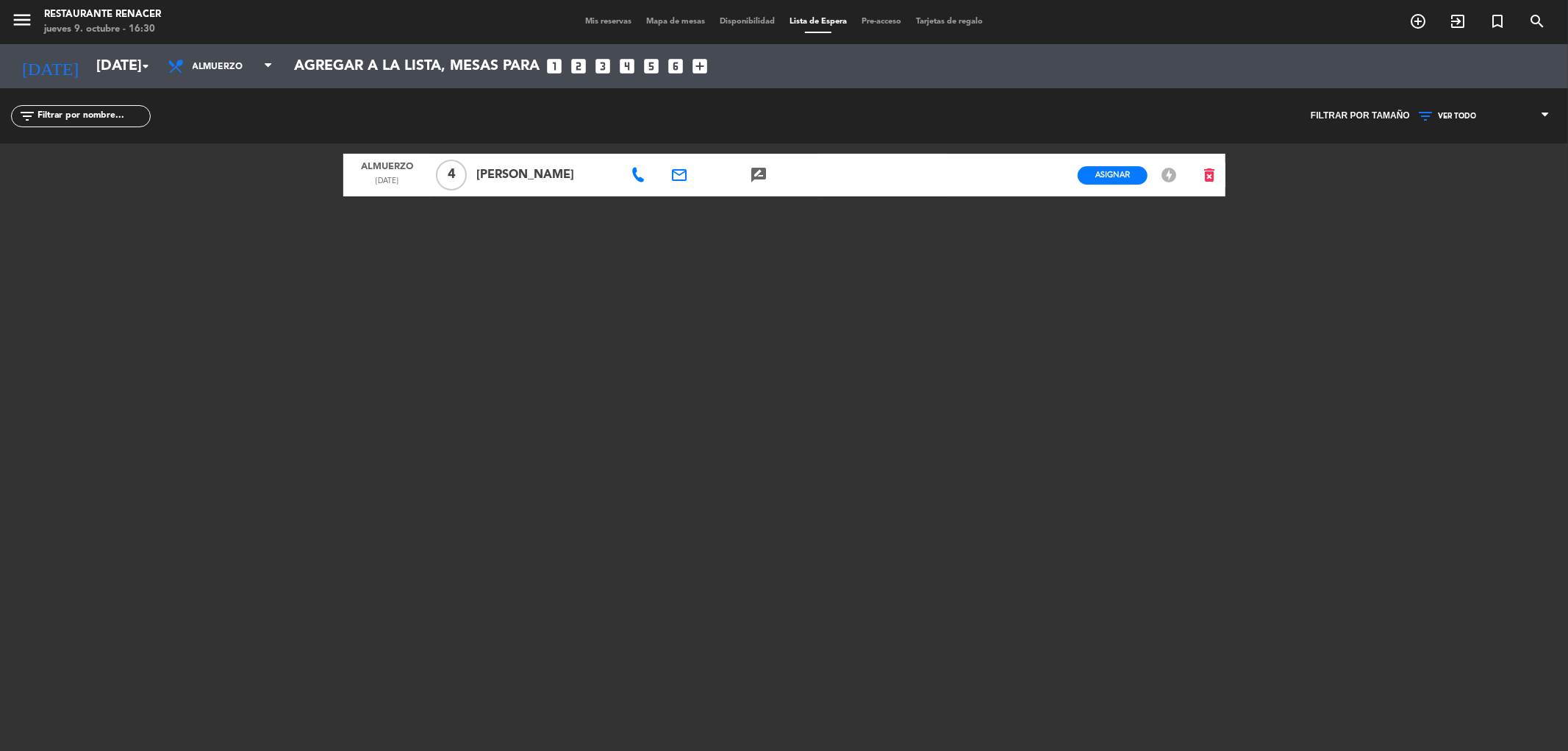
click at [598, 16] on div "Mis reservas Mapa de mesas Disponibilidad Lista de Espera Pre-acceso Tarjetas d…" at bounding box center [784, 22] width 413 height 13
click at [591, 25] on span "Mis reservas" at bounding box center [608, 22] width 61 height 8
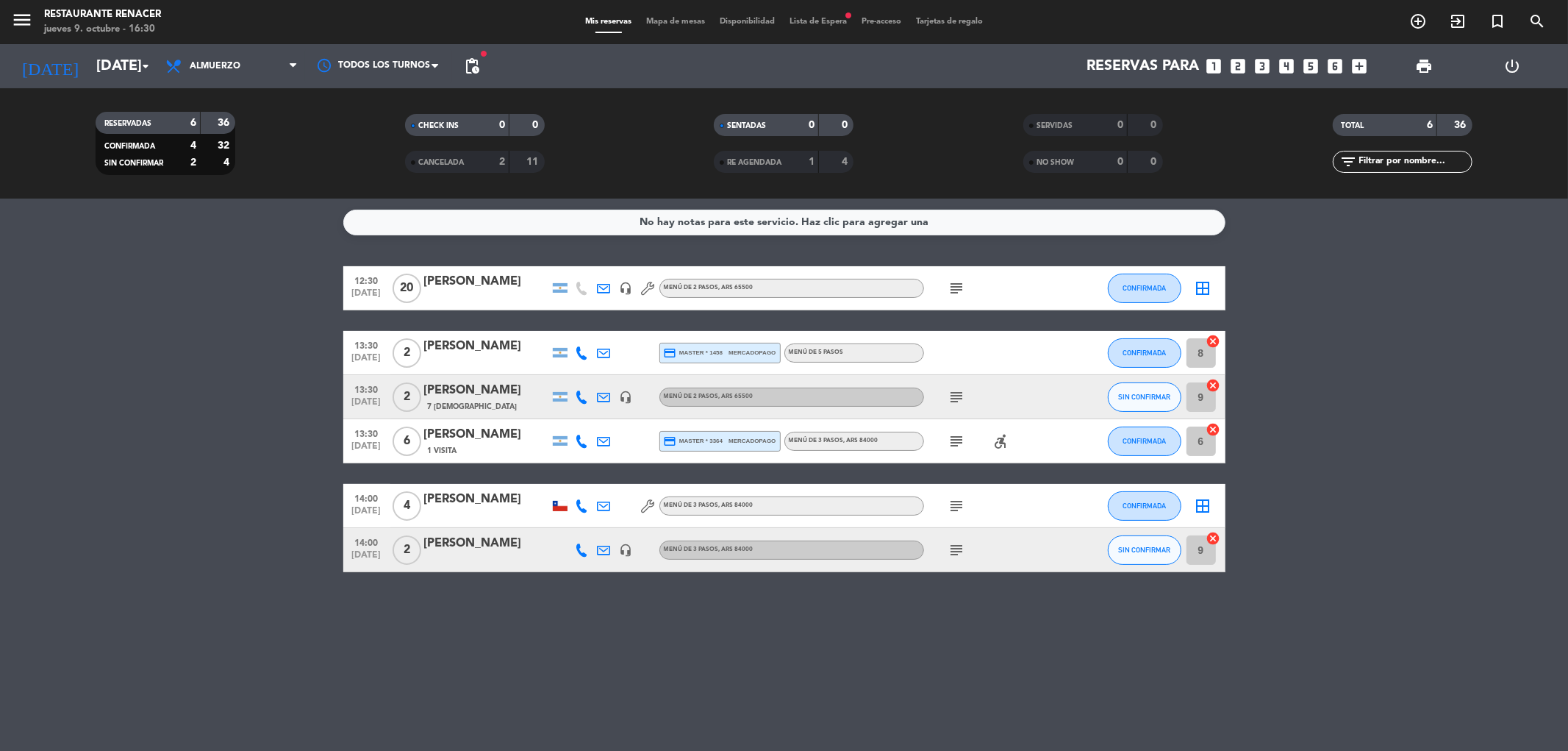
click at [836, 19] on span "Lista de Espera fiber_manual_record" at bounding box center [818, 22] width 72 height 8
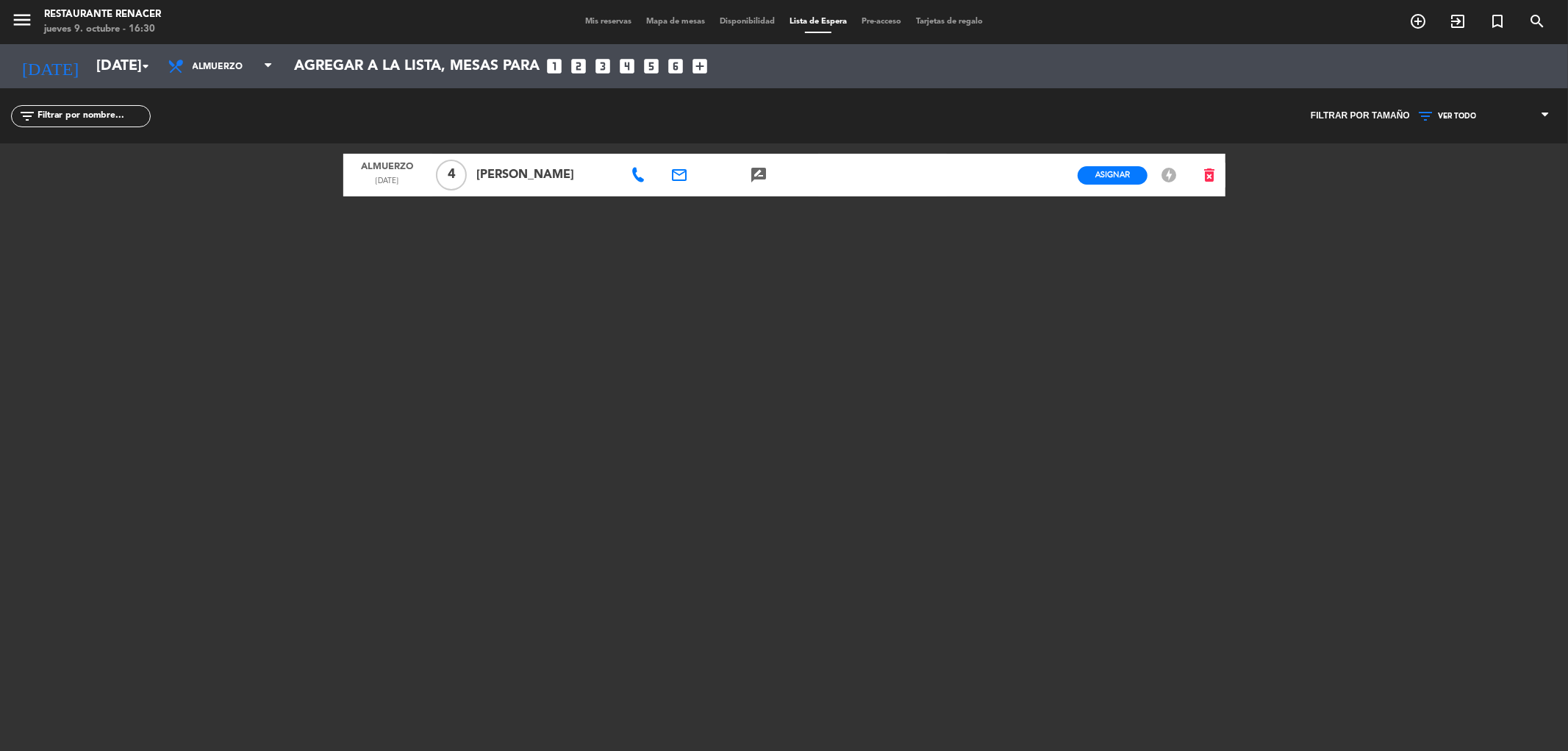
click at [615, 19] on span "Mis reservas" at bounding box center [608, 22] width 61 height 8
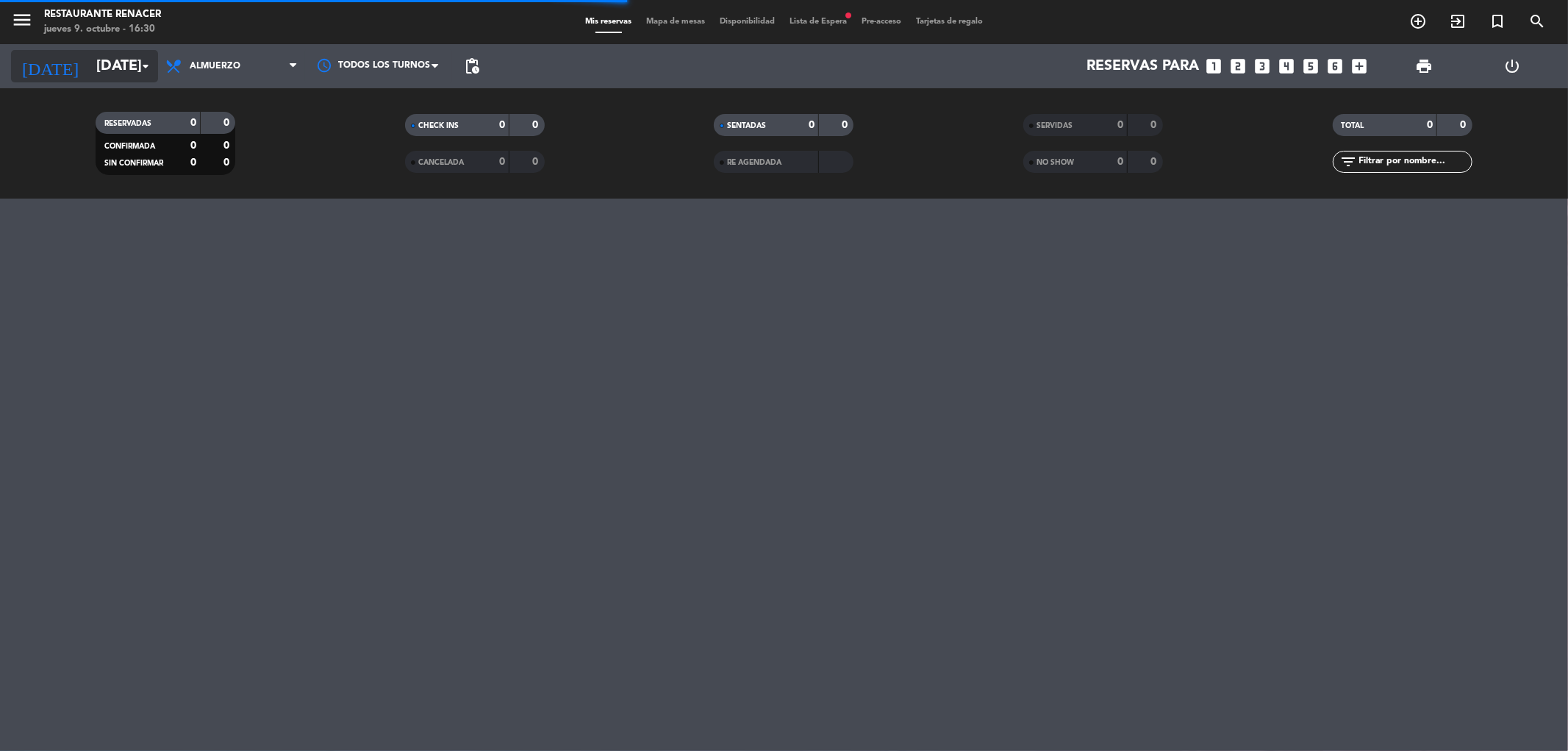
click at [122, 63] on input "[DATE]" at bounding box center [182, 66] width 187 height 32
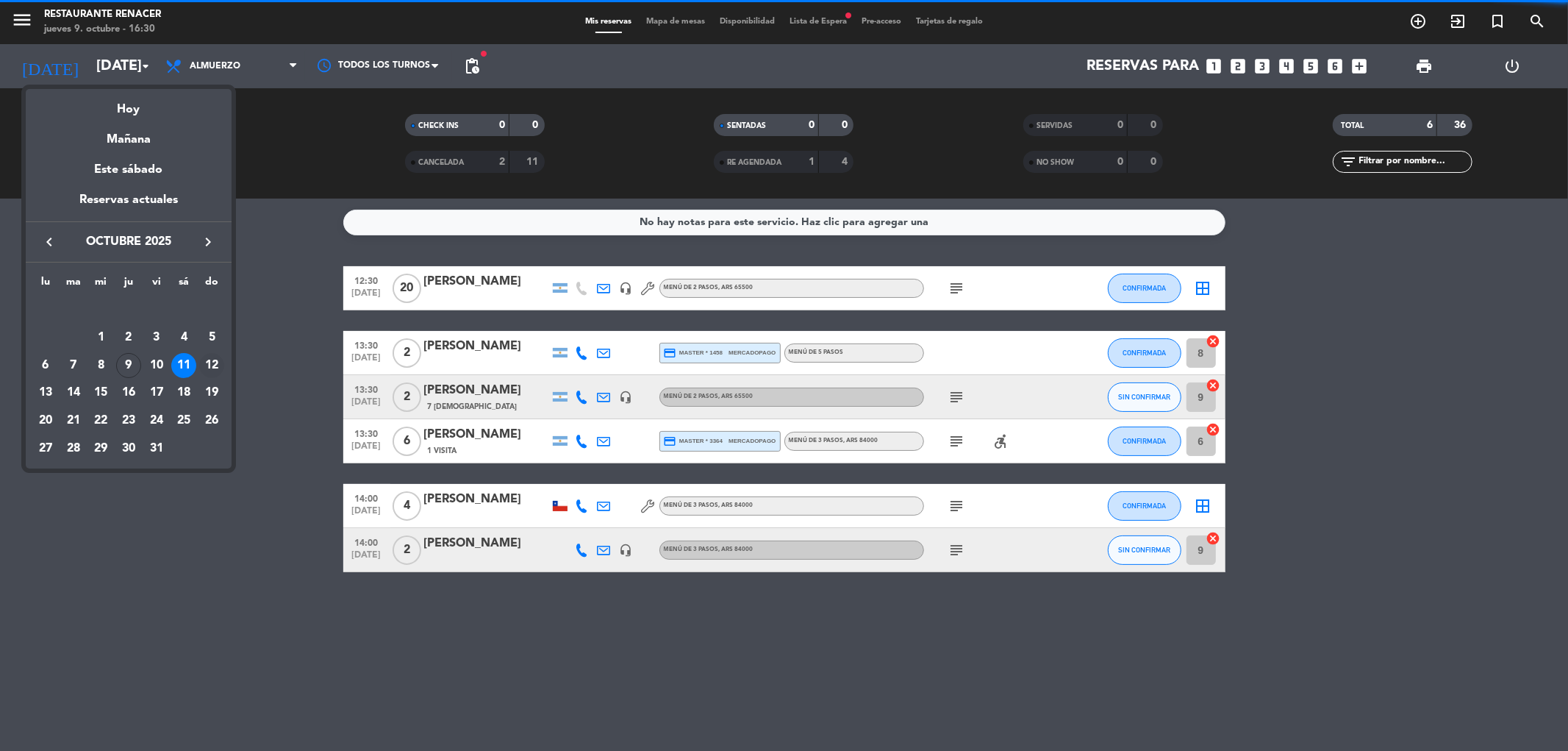
click at [208, 361] on div "12" at bounding box center [211, 365] width 25 height 25
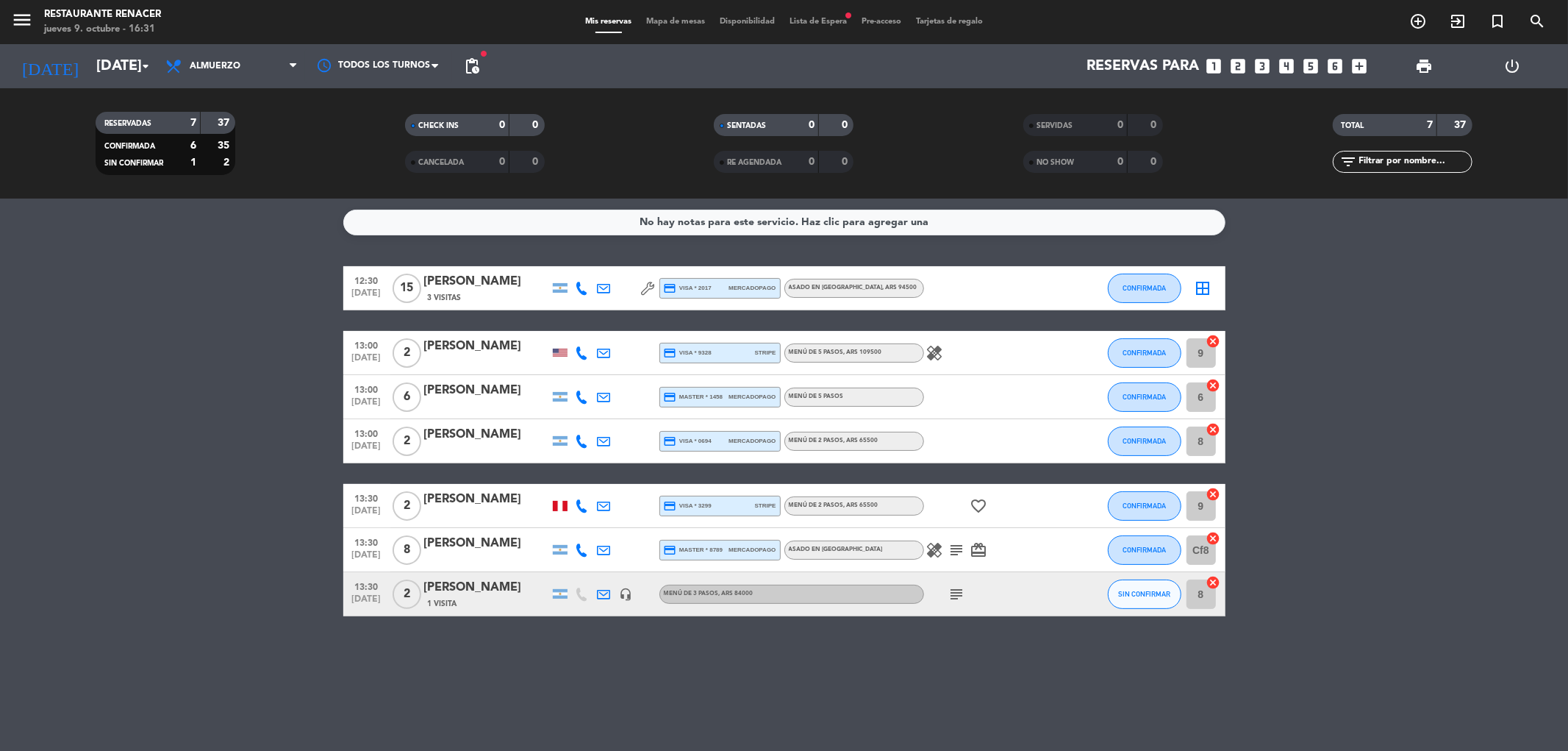
click at [949, 550] on icon "subject" at bounding box center [957, 550] width 18 height 18
click at [957, 554] on icon "subject" at bounding box center [957, 550] width 18 height 18
click at [957, 553] on icon "subject" at bounding box center [957, 550] width 18 height 18
click at [115, 74] on input "[DATE]" at bounding box center [182, 66] width 187 height 32
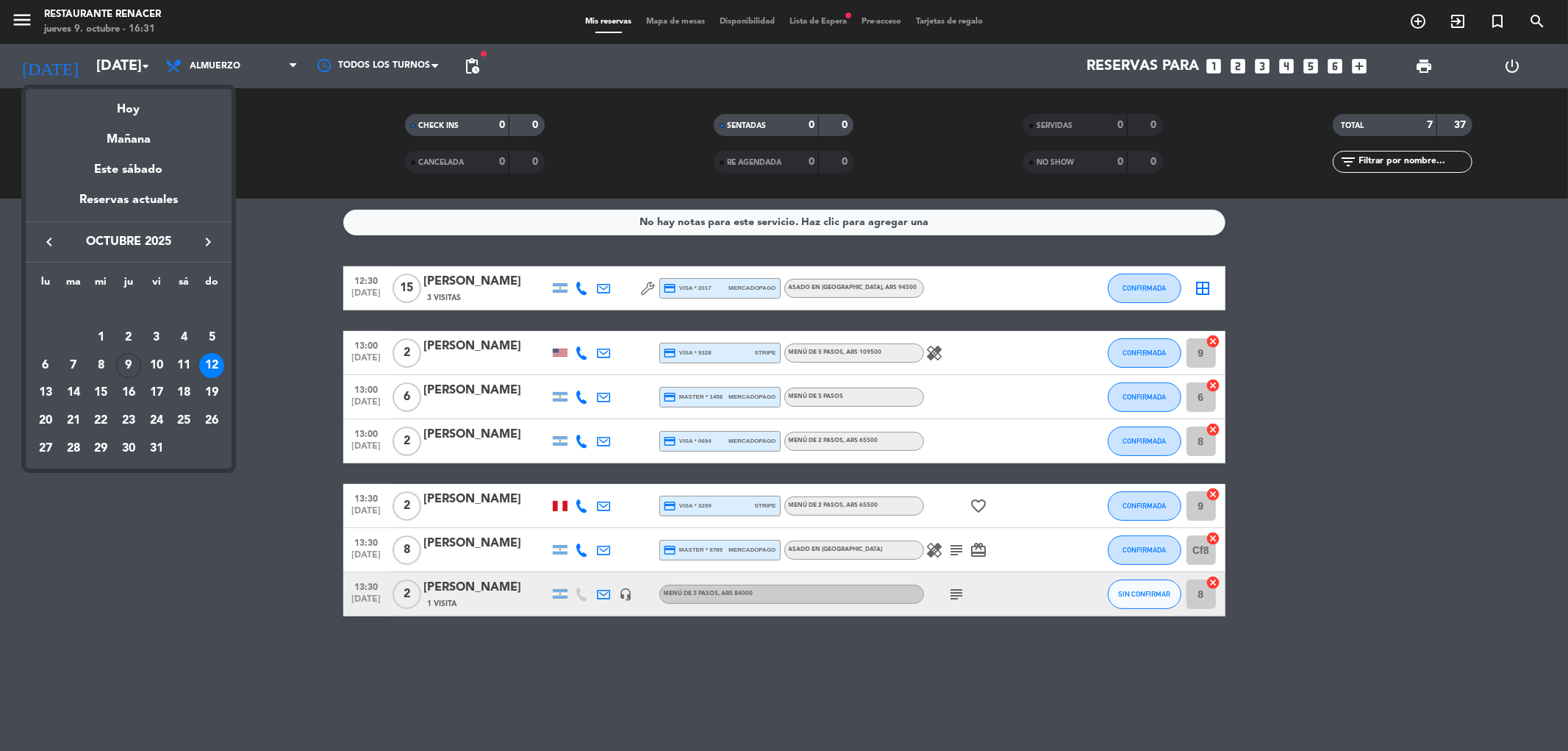
click at [54, 397] on div "13" at bounding box center [45, 392] width 25 height 25
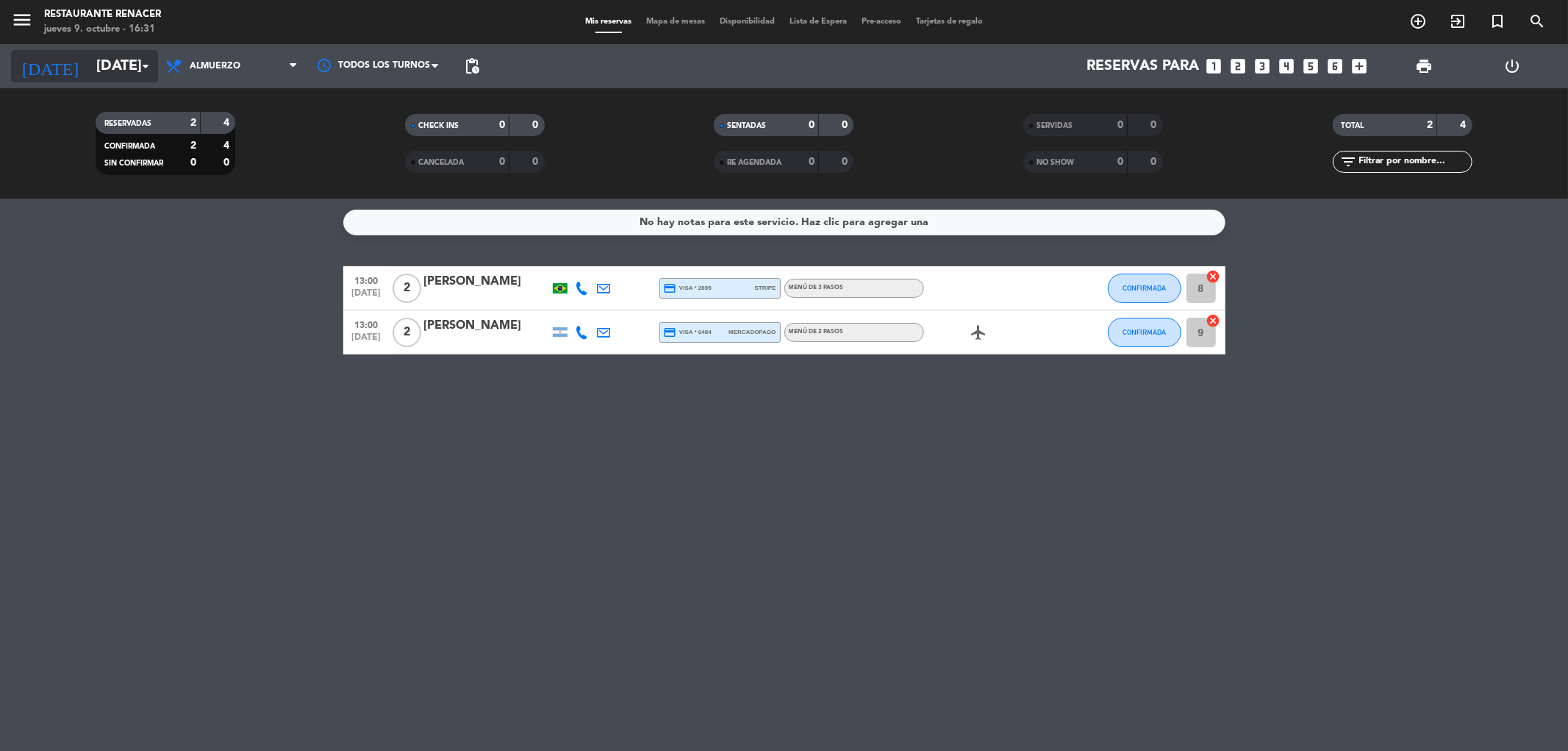
click at [104, 80] on input "[DATE]" at bounding box center [182, 66] width 187 height 32
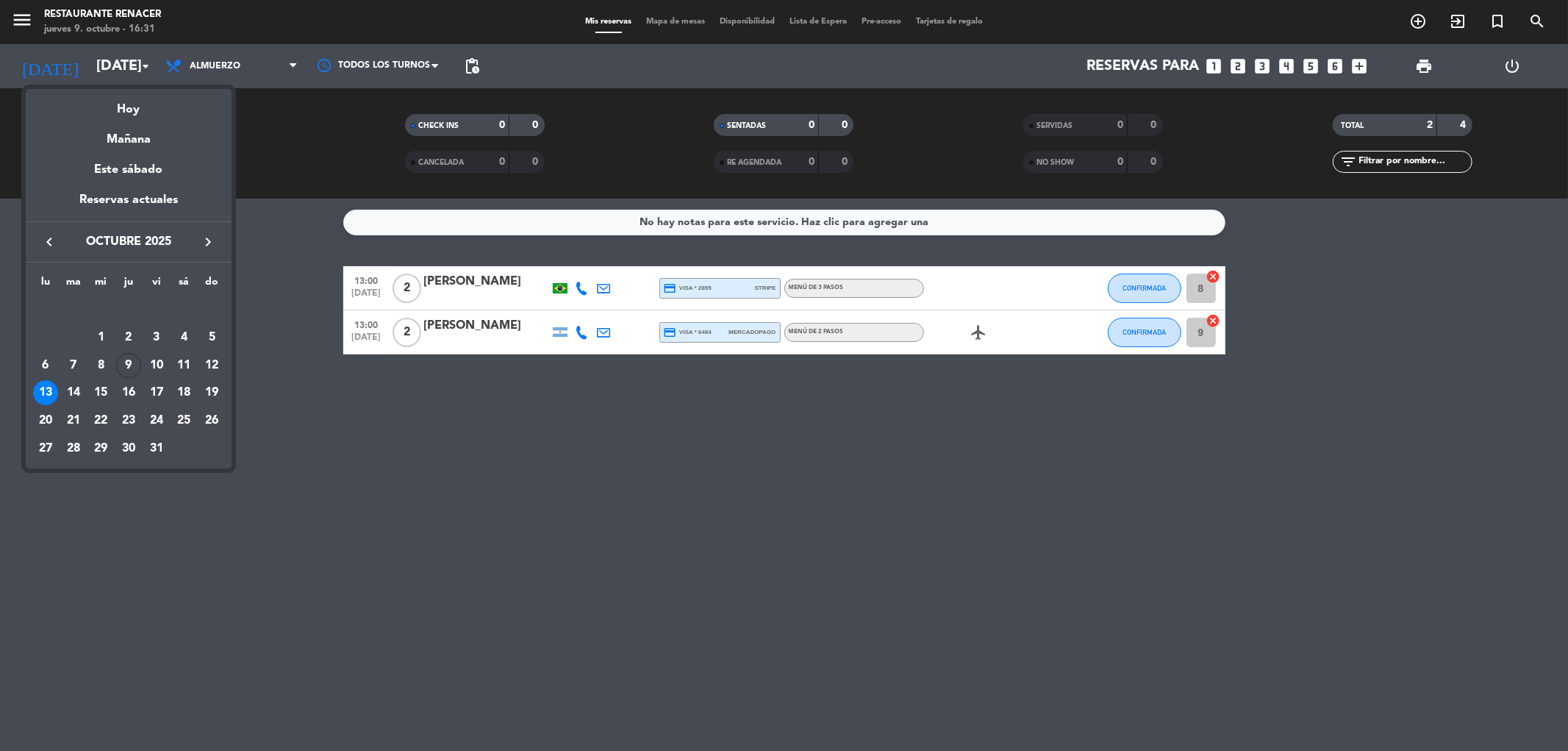
click at [77, 388] on div "14" at bounding box center [73, 392] width 25 height 25
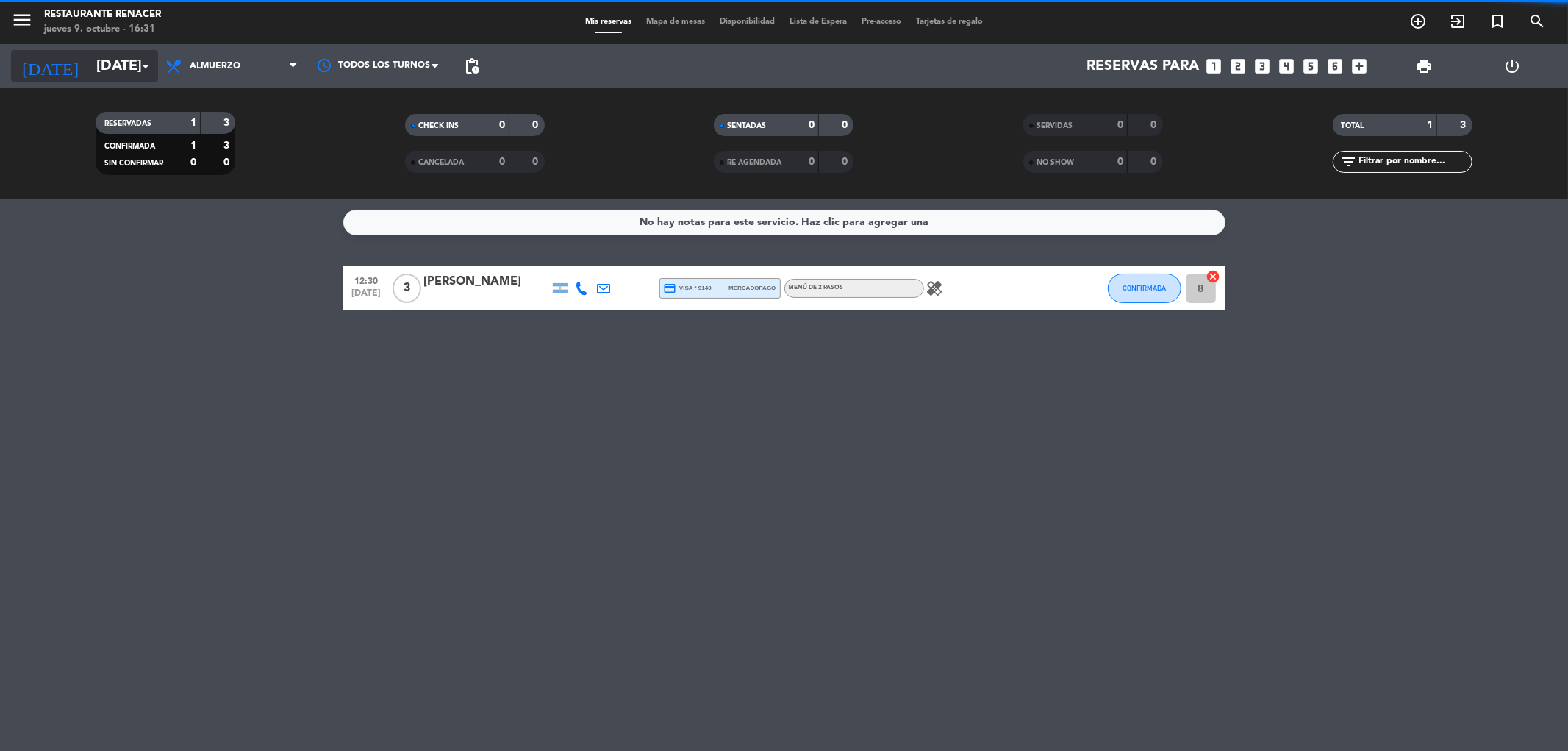
click at [102, 61] on input "[DATE]" at bounding box center [182, 66] width 187 height 32
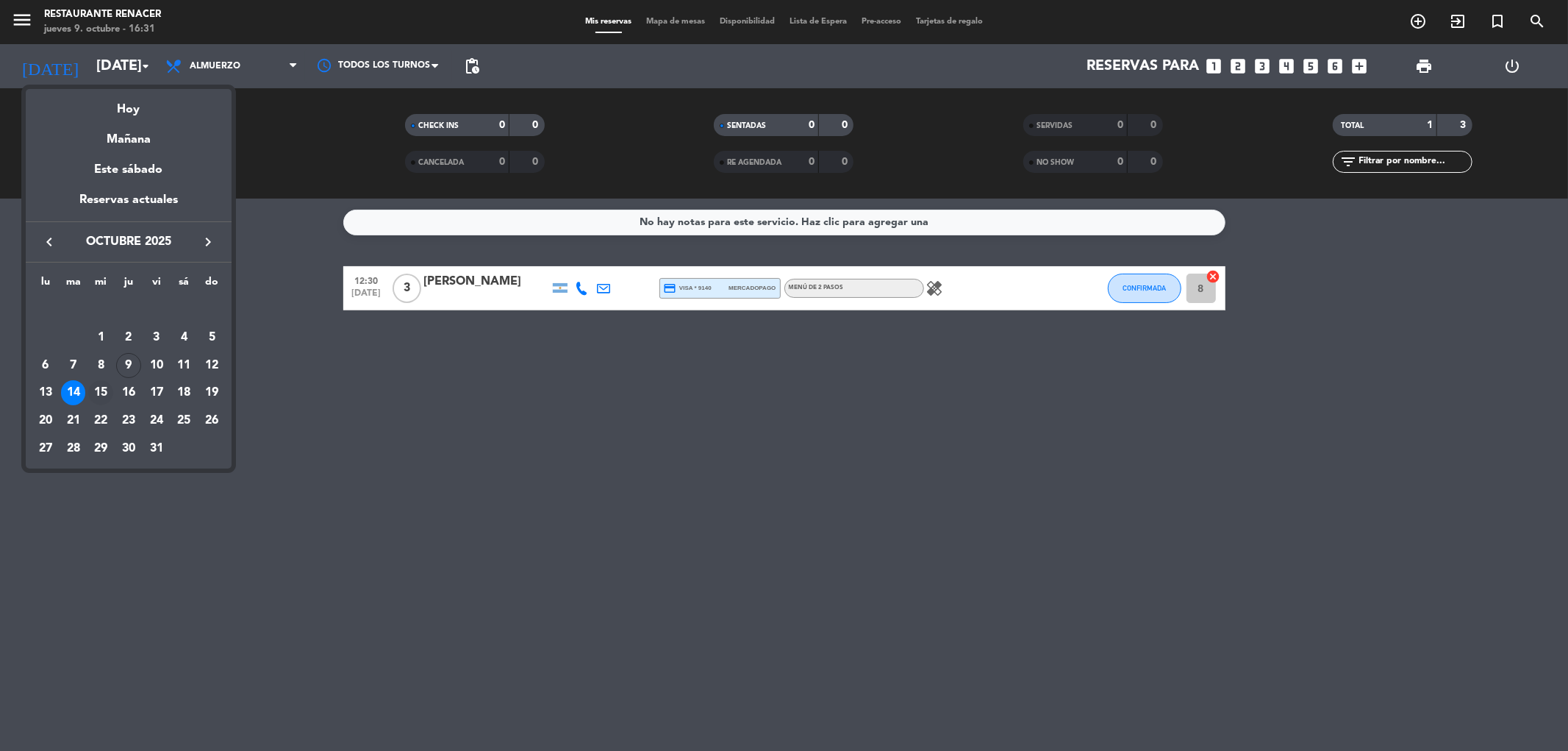
click at [107, 392] on div "15" at bounding box center [101, 392] width 25 height 25
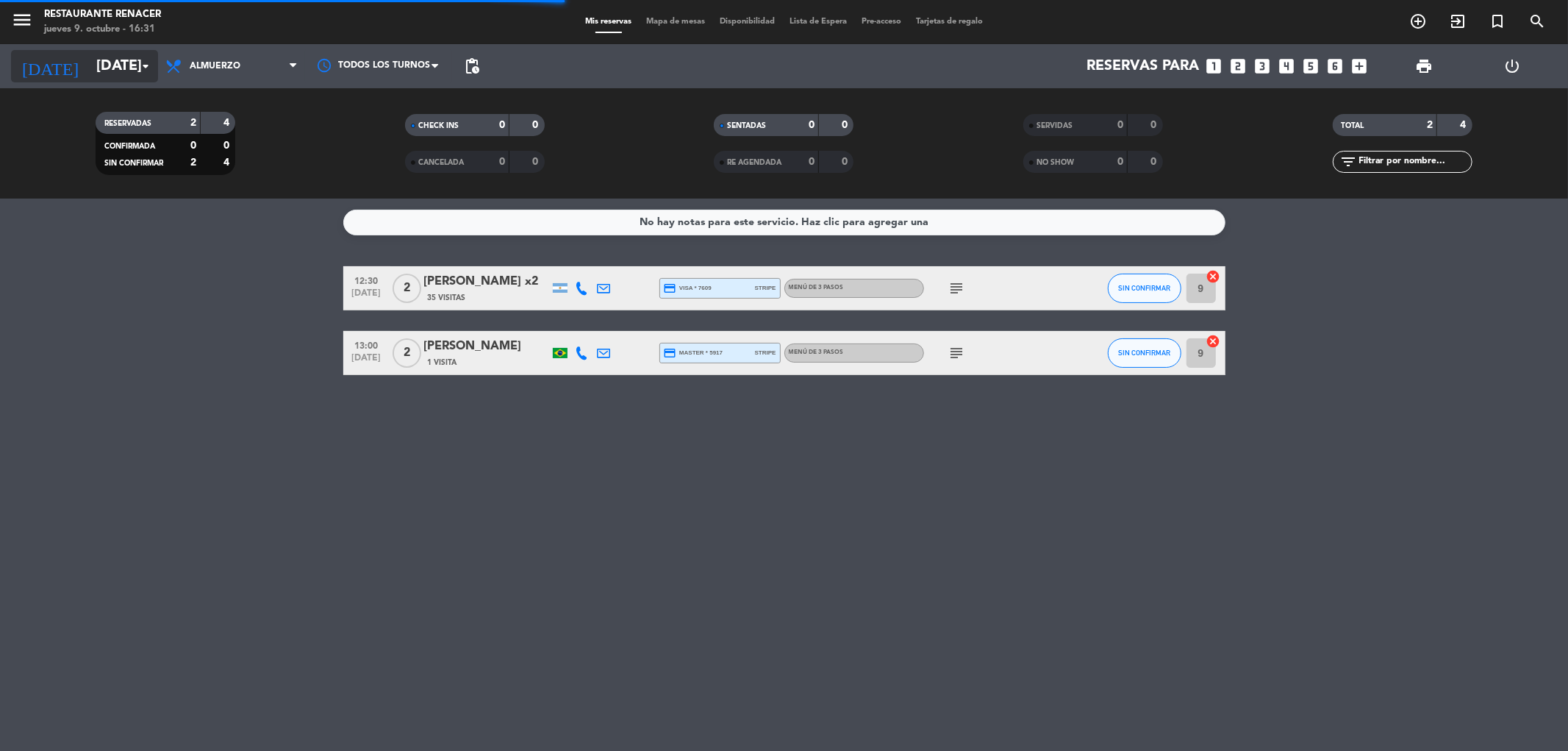
click at [103, 71] on input "[DATE]" at bounding box center [182, 66] width 187 height 32
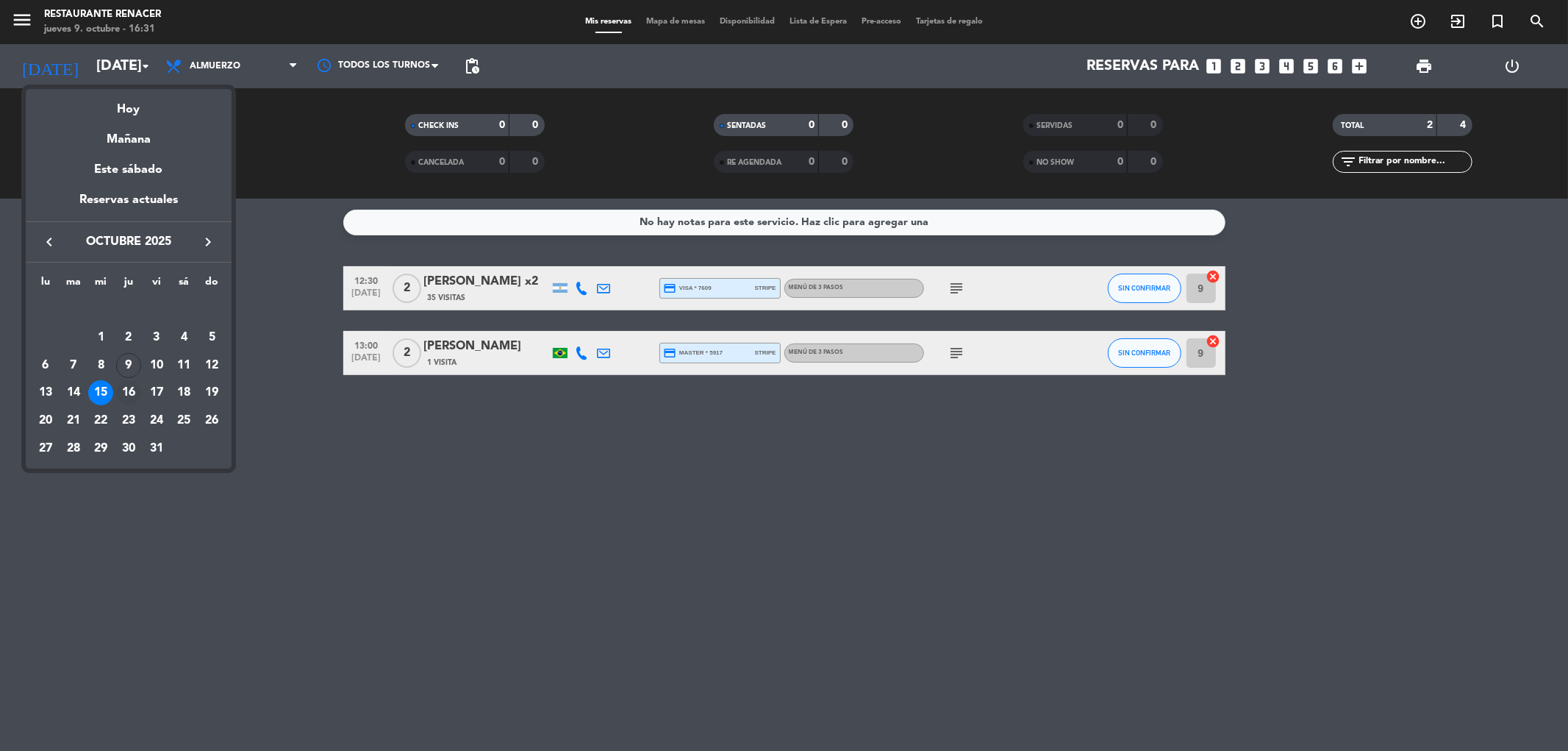
click at [129, 390] on div "16" at bounding box center [128, 392] width 25 height 25
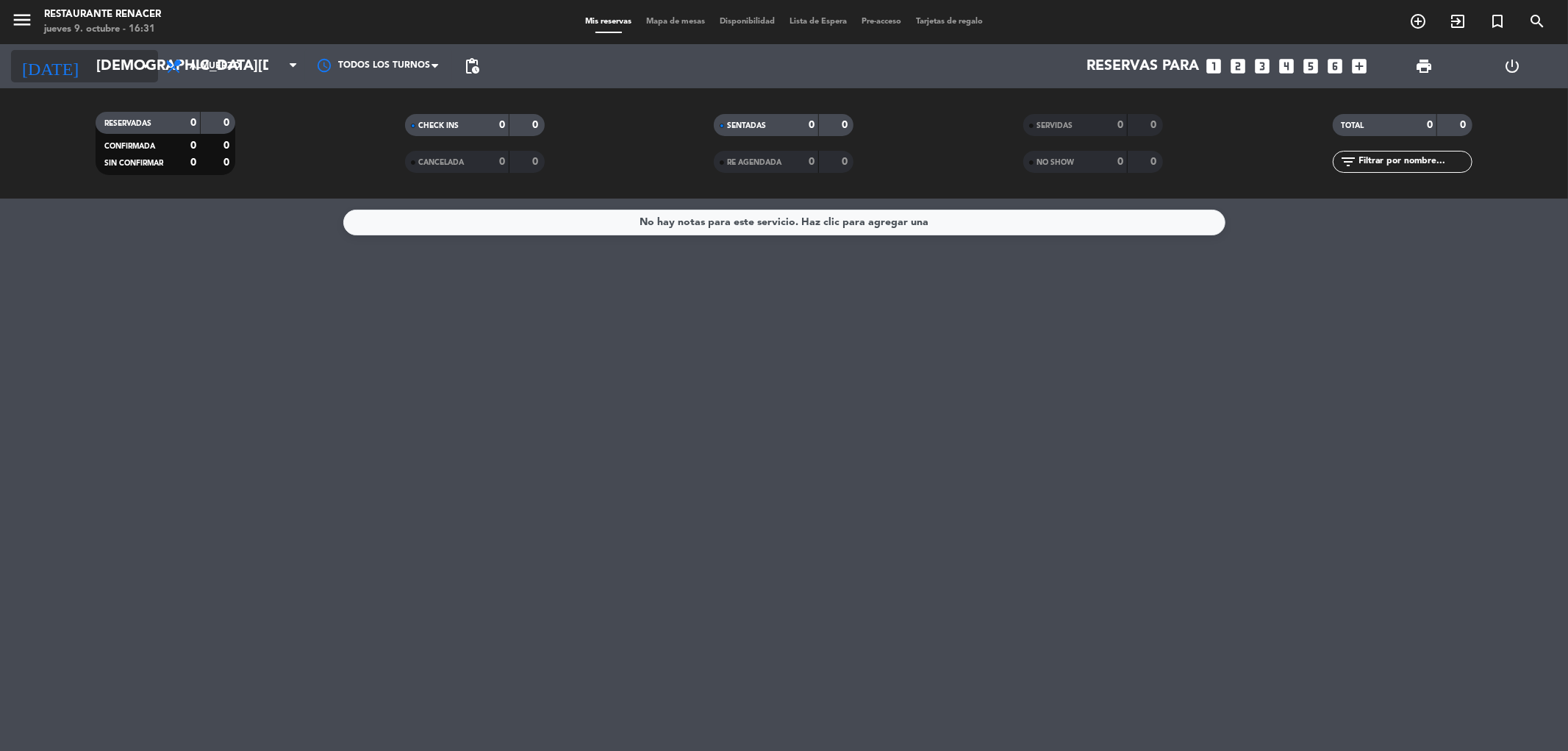
click at [106, 64] on input "[DEMOGRAPHIC_DATA][DATE]" at bounding box center [182, 66] width 187 height 32
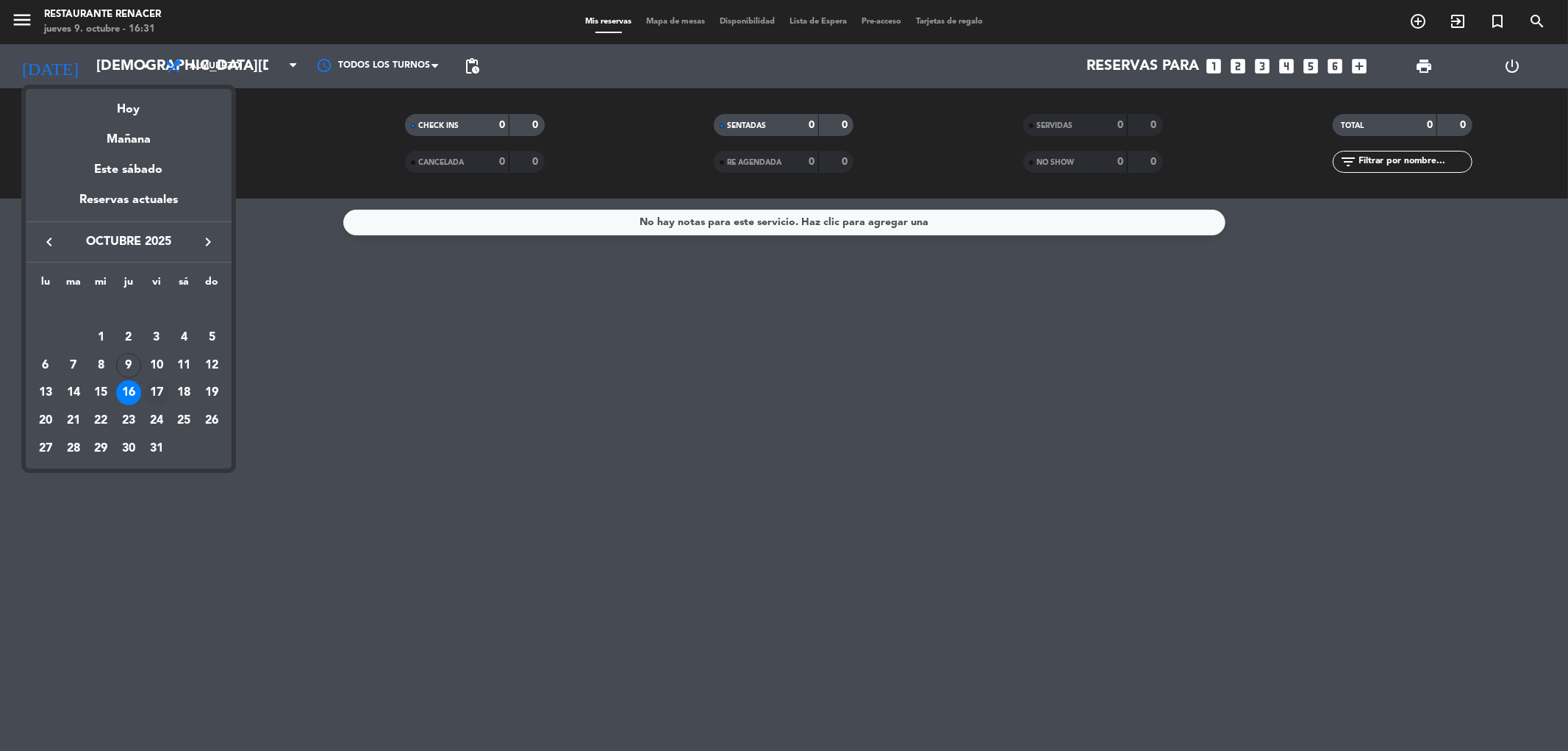
click at [156, 387] on div "17" at bounding box center [156, 392] width 25 height 25
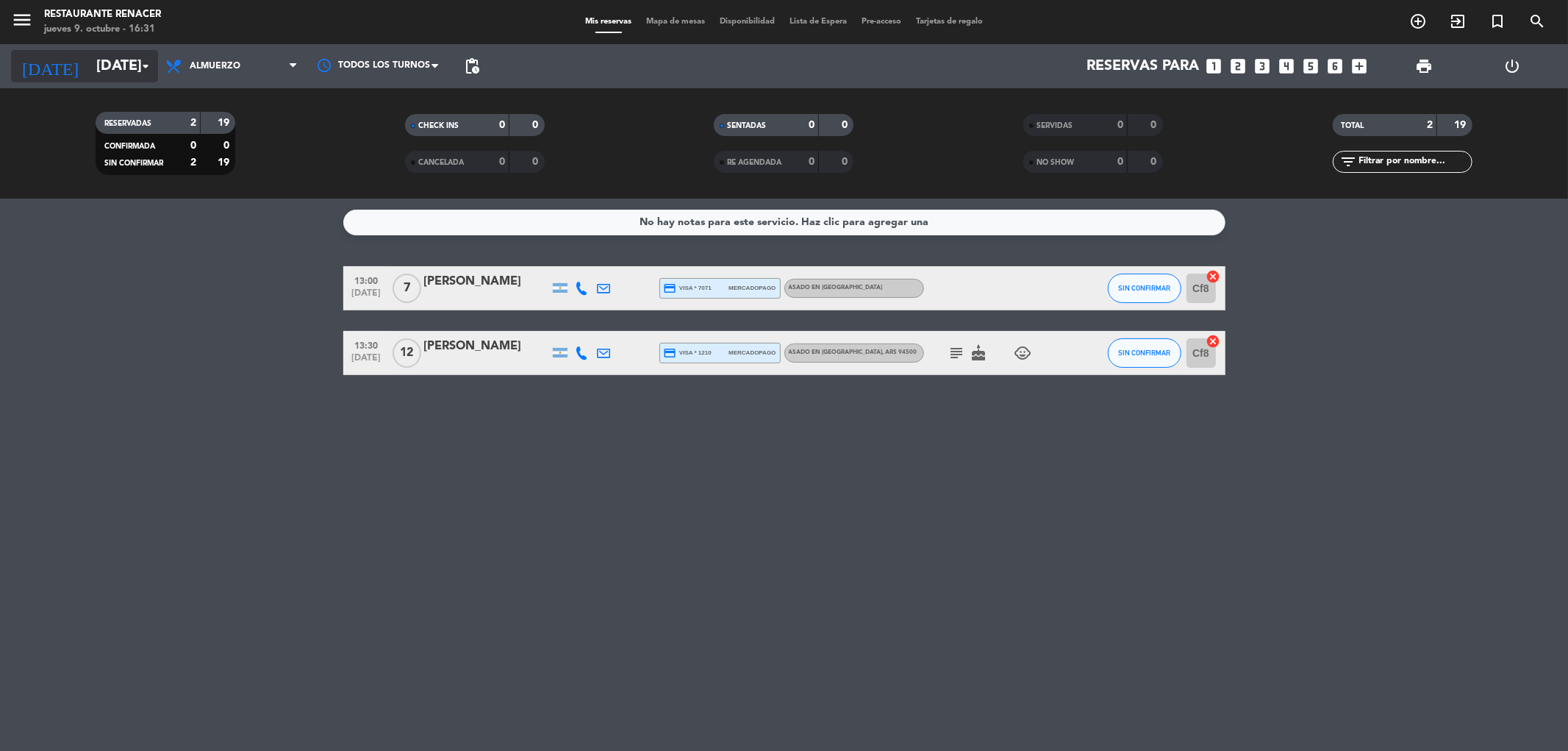
click at [106, 67] on input "[DATE]" at bounding box center [182, 66] width 187 height 32
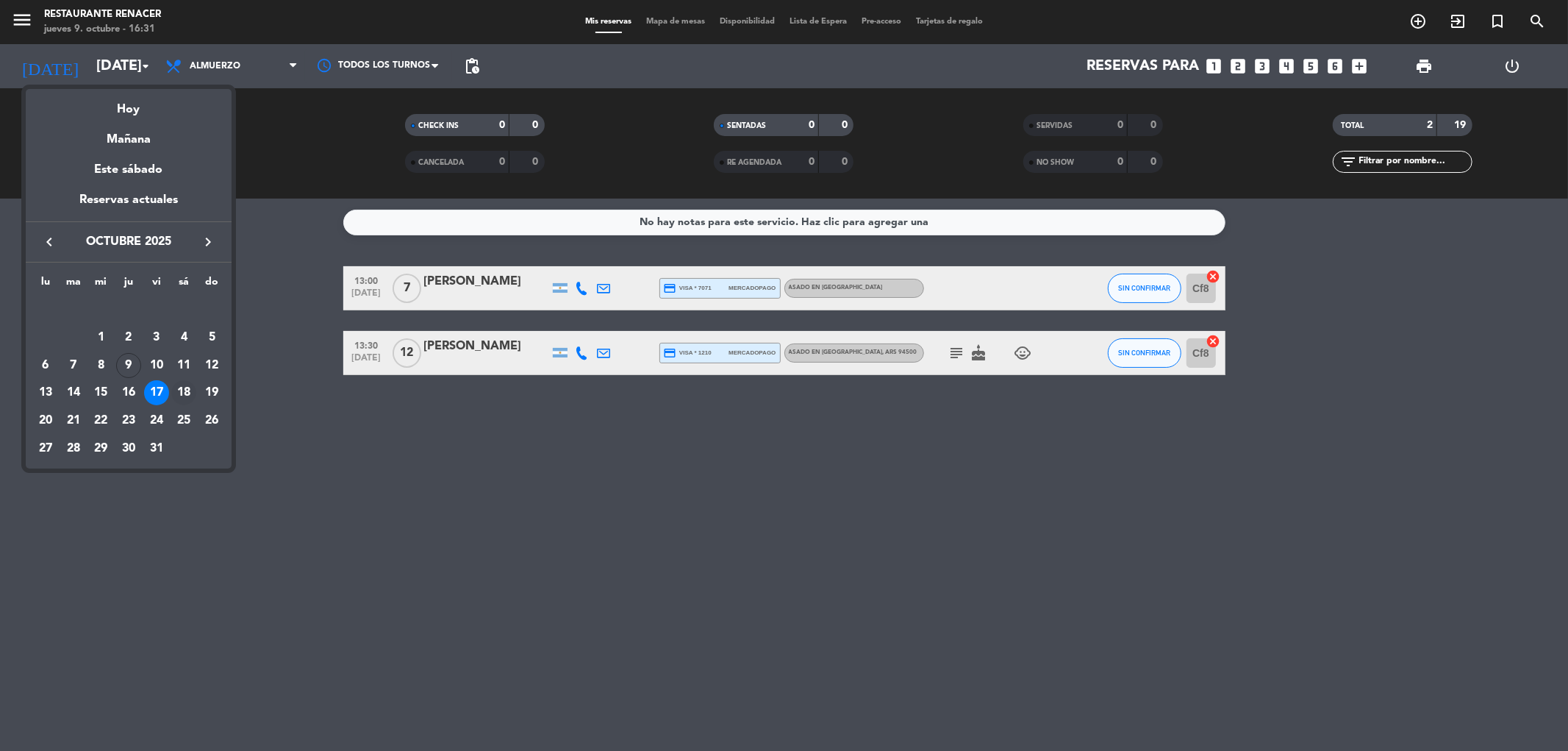
click at [189, 391] on div "18" at bounding box center [184, 392] width 25 height 25
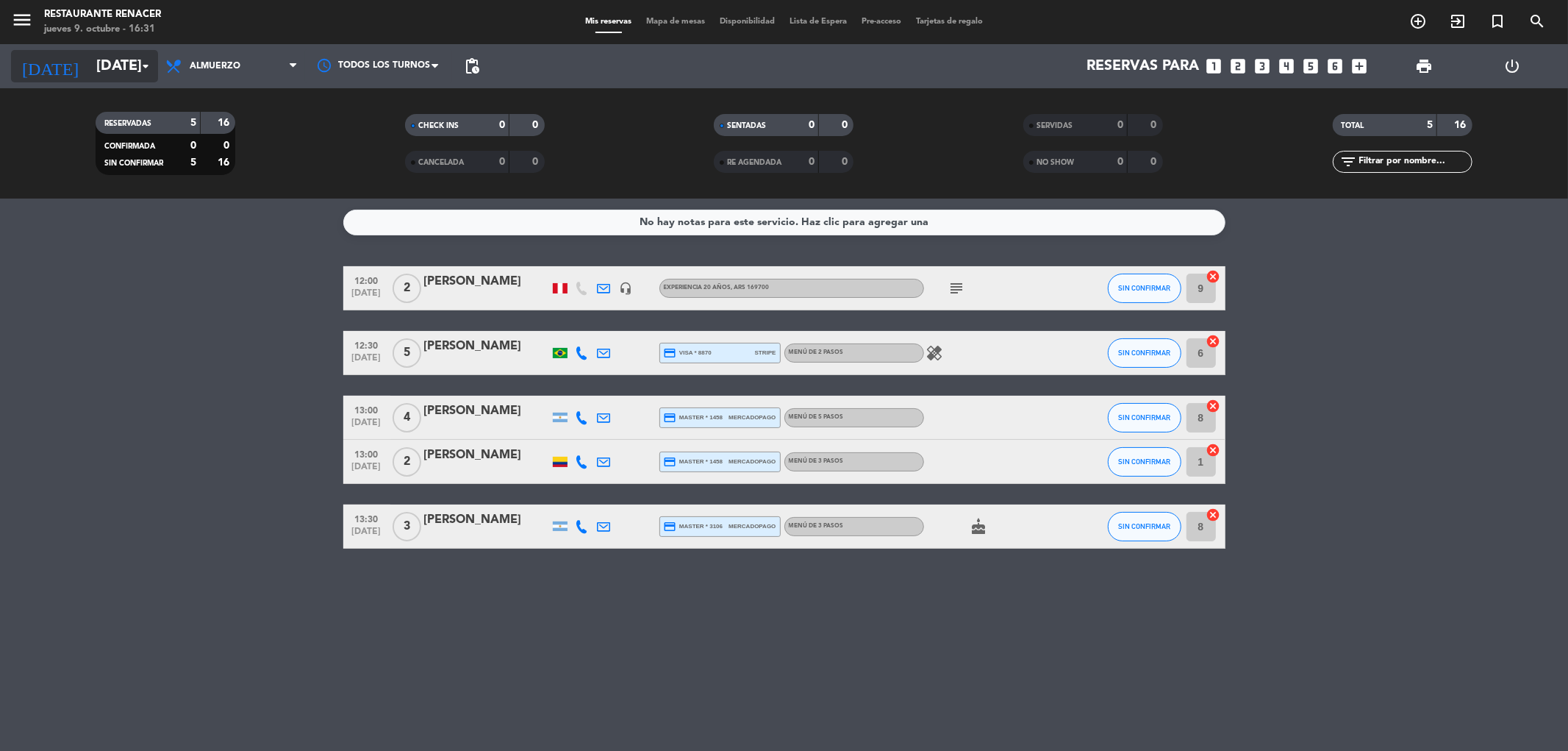
click at [110, 60] on input "[DATE]" at bounding box center [182, 66] width 187 height 32
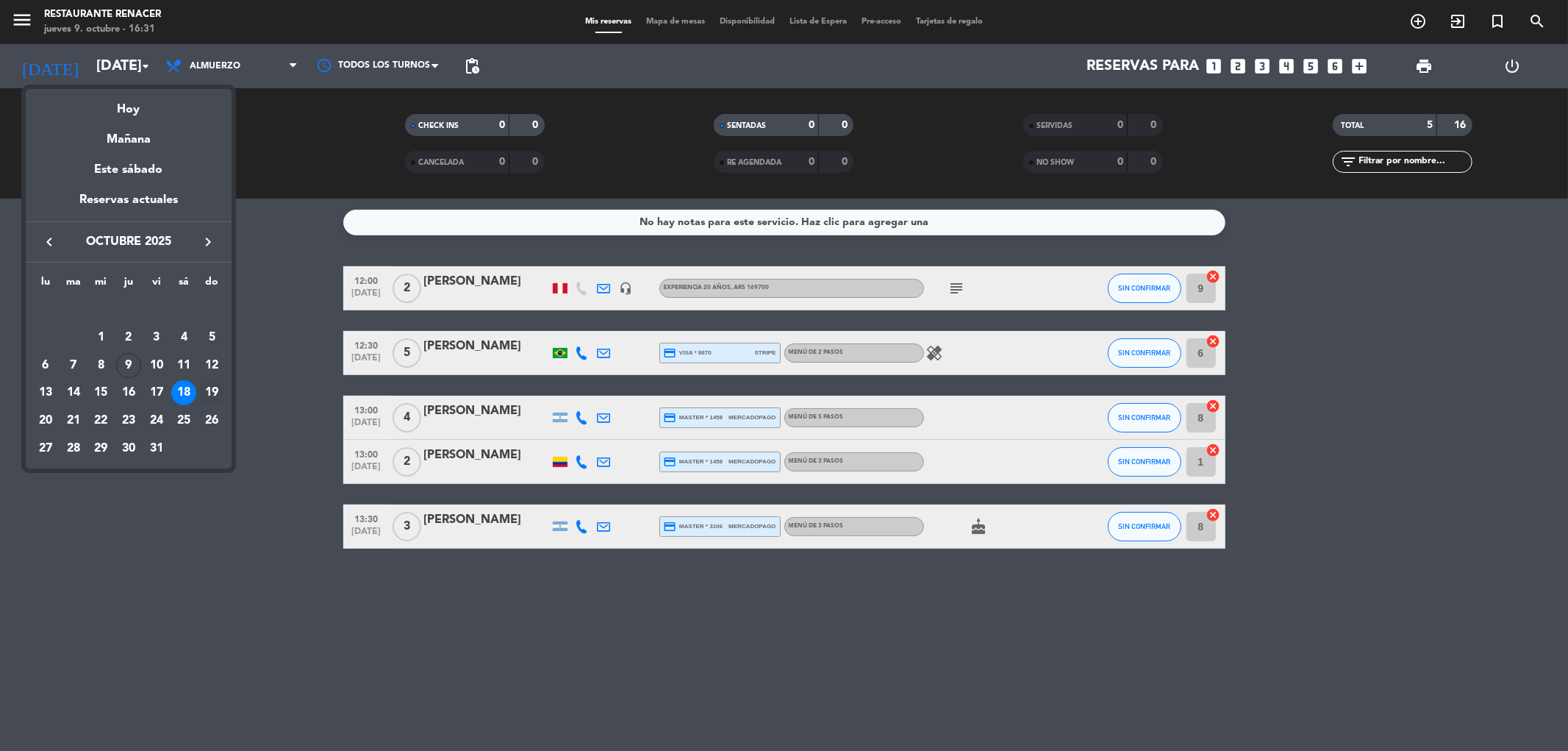
click at [209, 386] on div "19" at bounding box center [211, 392] width 25 height 25
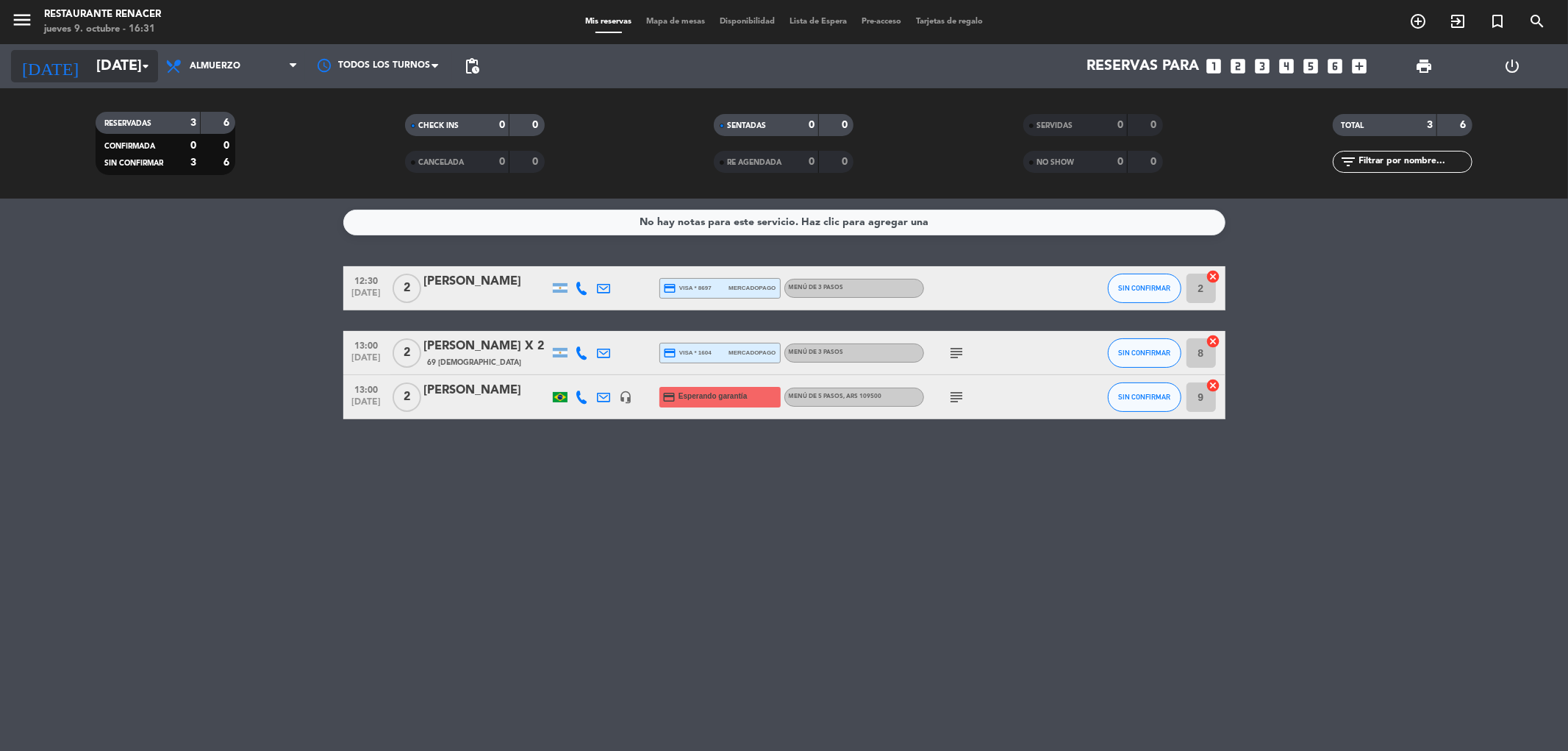
click at [103, 66] on input "[DATE]" at bounding box center [182, 66] width 187 height 32
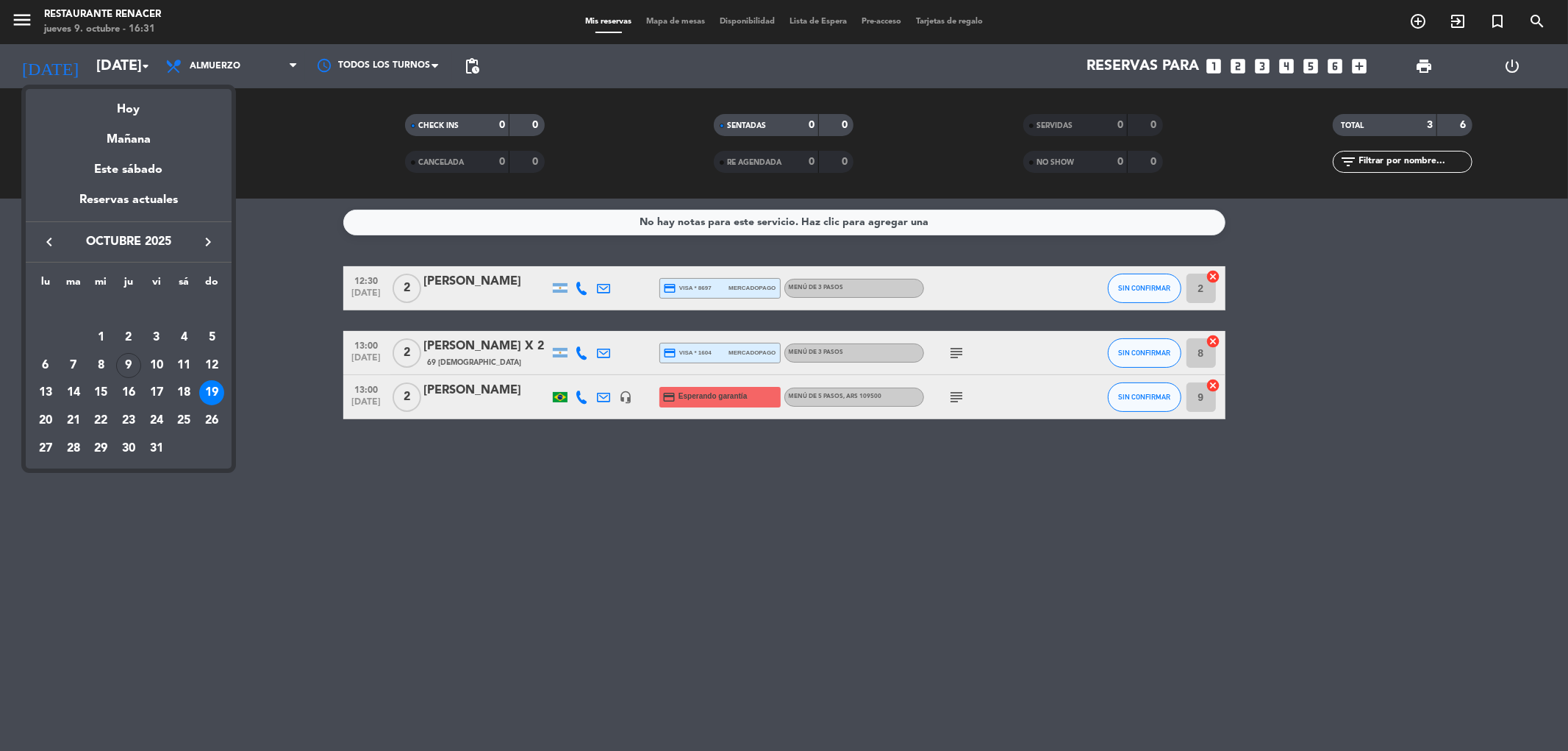
click at [185, 391] on div "18" at bounding box center [184, 392] width 25 height 25
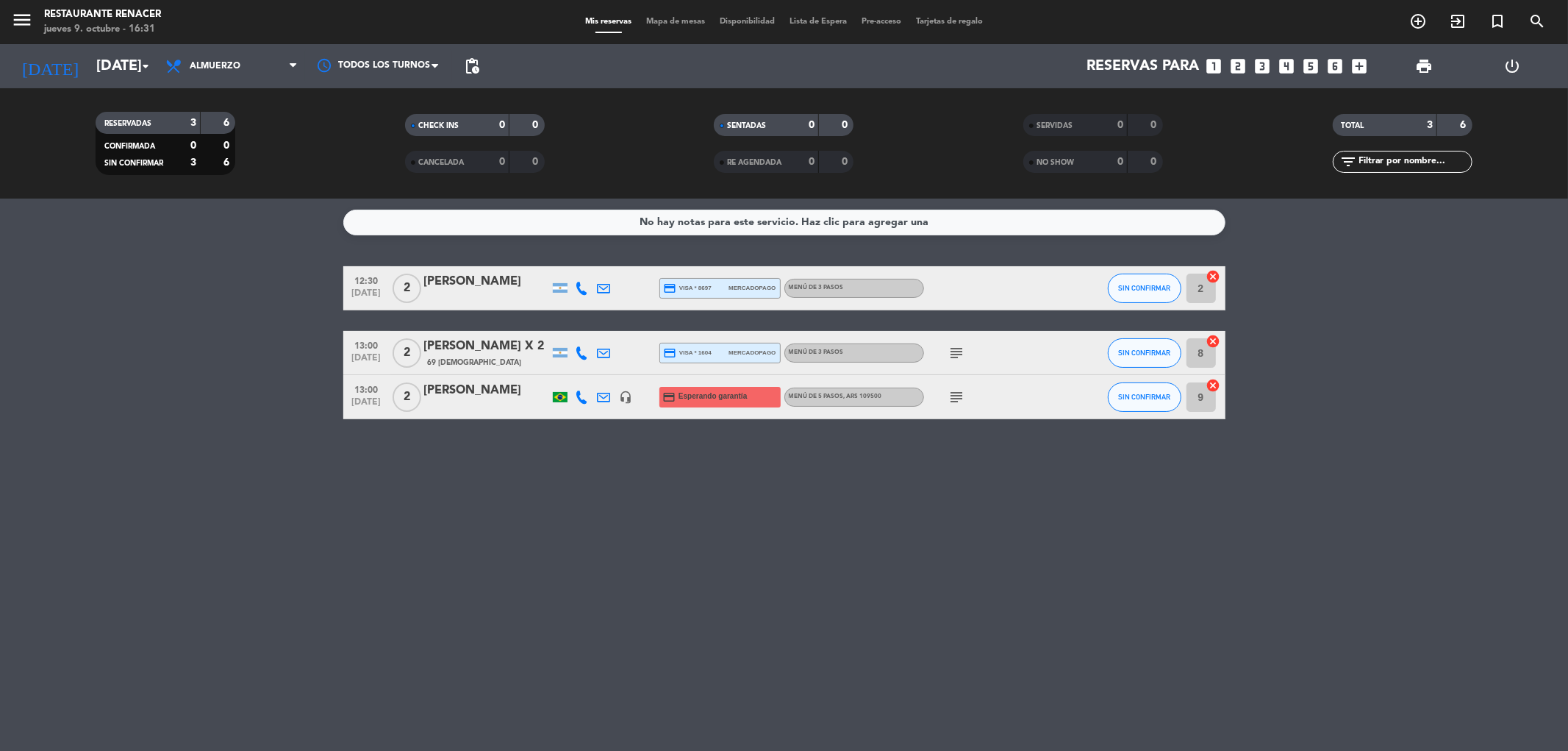
type input "[DATE]"
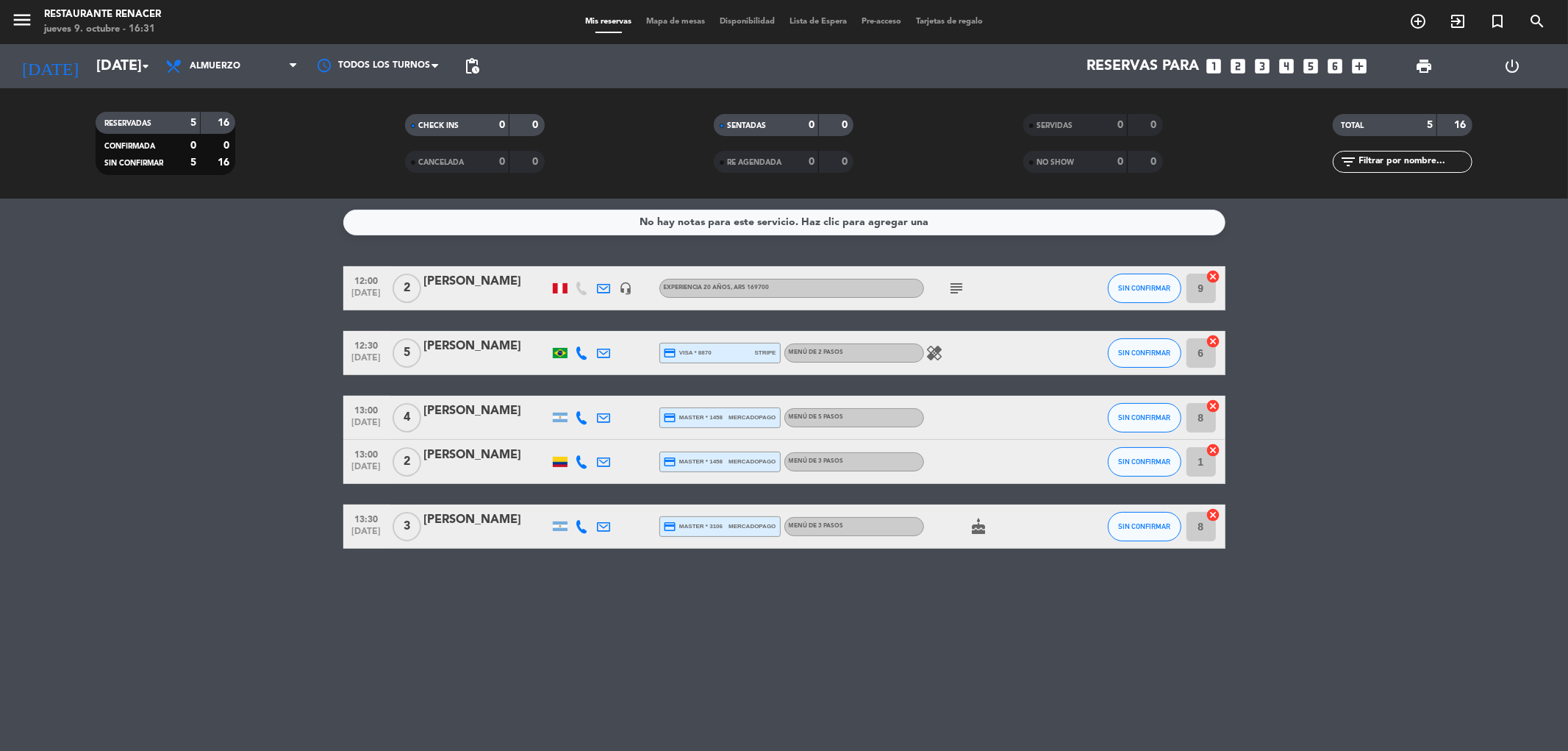
click at [959, 284] on icon "subject" at bounding box center [957, 288] width 18 height 18
click at [958, 284] on icon "subject" at bounding box center [957, 288] width 18 height 18
click at [958, 285] on icon "subject" at bounding box center [957, 288] width 18 height 18
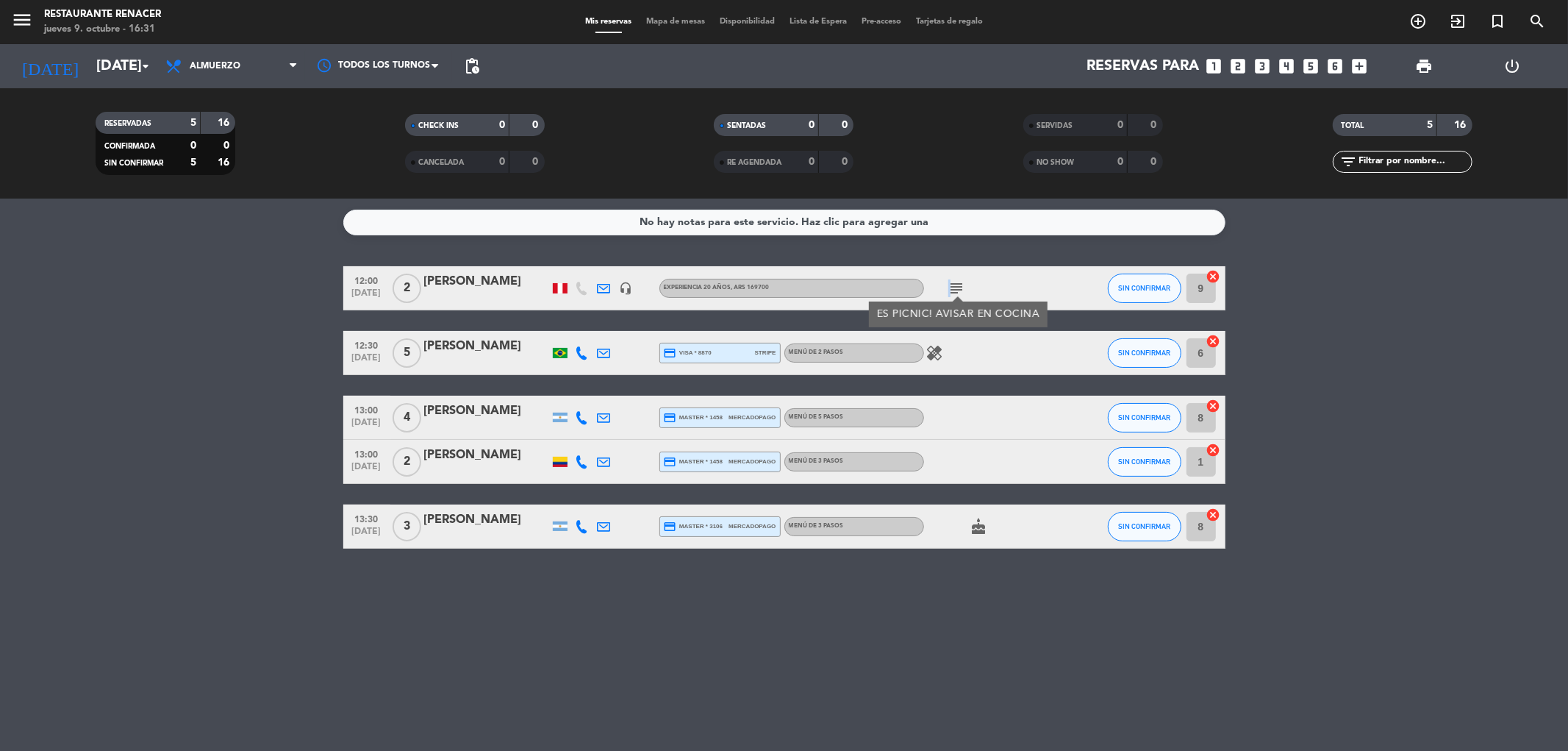
click at [958, 285] on icon "subject" at bounding box center [957, 288] width 18 height 18
click at [958, 287] on icon "subject" at bounding box center [957, 288] width 18 height 18
click at [957, 287] on icon "subject" at bounding box center [957, 288] width 18 height 18
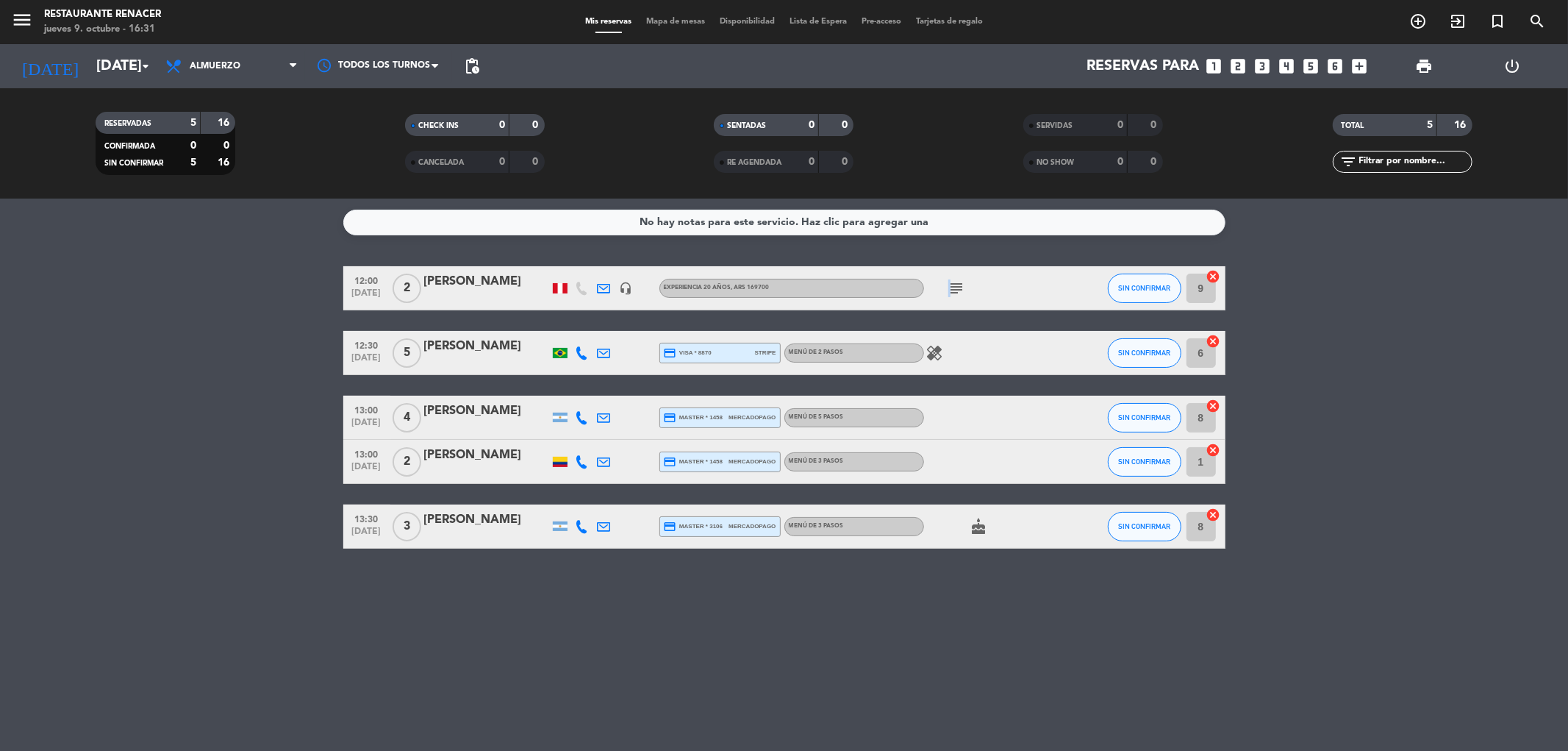
click at [957, 287] on icon "subject" at bounding box center [957, 288] width 18 height 18
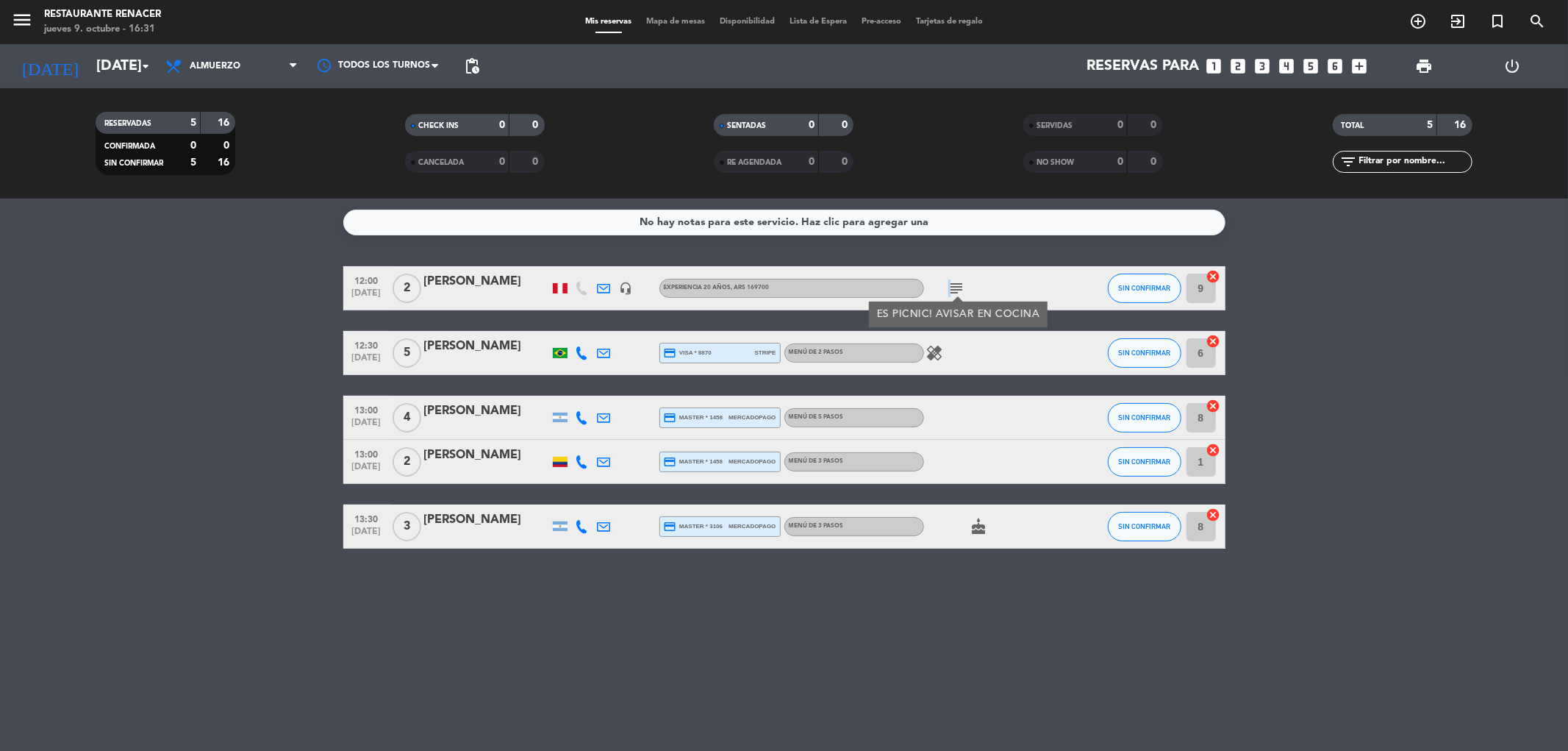
click at [957, 287] on icon "subject" at bounding box center [957, 288] width 18 height 18
